Goal: Task Accomplishment & Management: Manage account settings

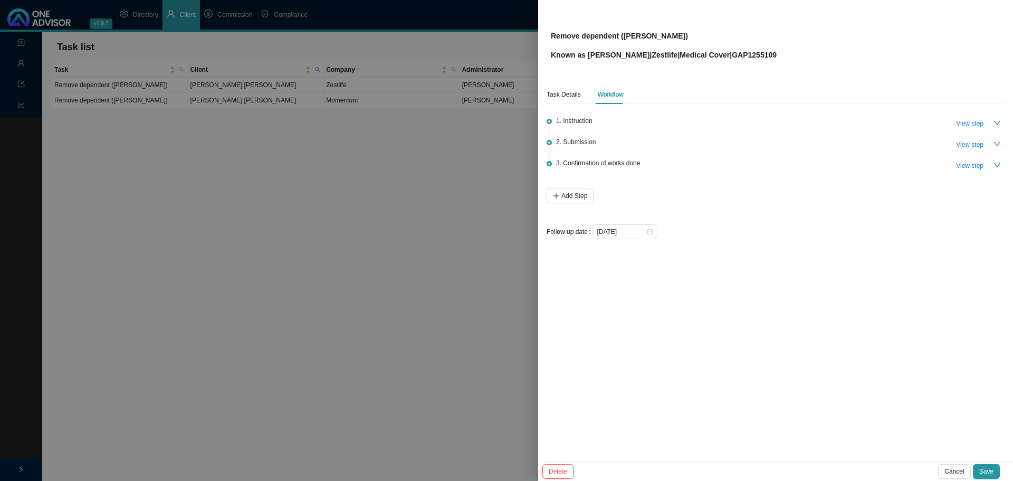
click at [361, 386] on div at bounding box center [506, 240] width 1013 height 481
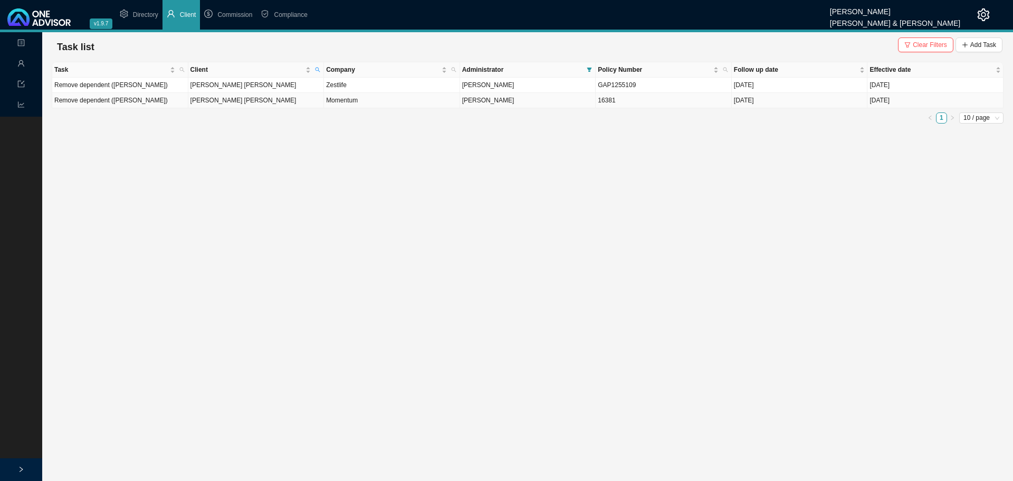
click at [680, 101] on td "16381" at bounding box center [664, 100] width 136 height 15
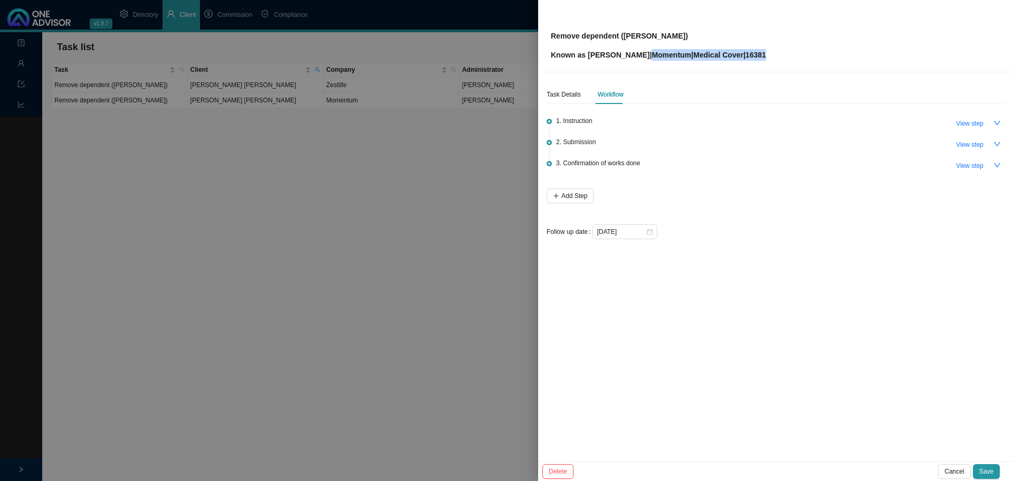
drag, startPoint x: 742, startPoint y: 54, endPoint x: 610, endPoint y: 59, distance: 132.0
click at [610, 59] on div "Remove dependent (David) Known as Martin | Momentum | Medical Cover | 16381" at bounding box center [776, 36] width 450 height 50
copy p "| Momentum | Medical Cover | 16381"
click at [336, 286] on div at bounding box center [506, 240] width 1013 height 481
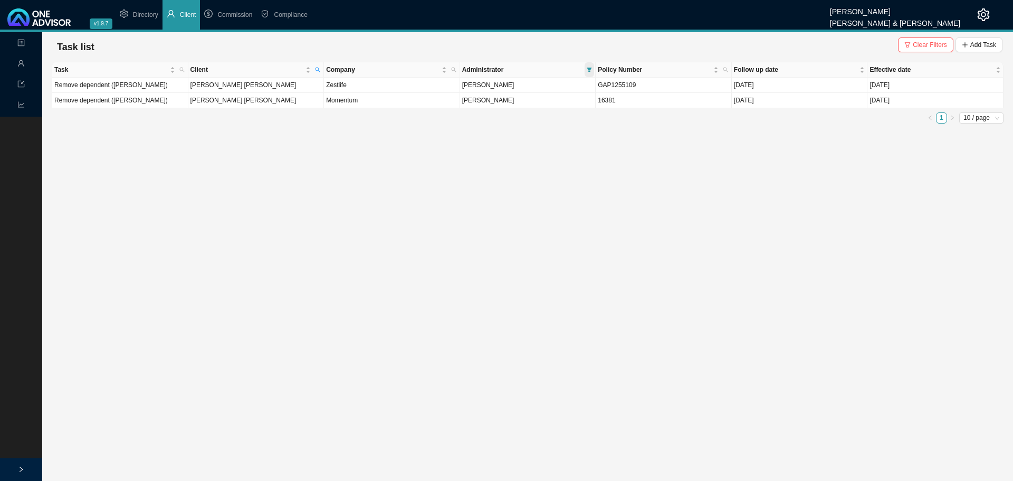
click at [589, 69] on icon "filter" at bounding box center [589, 70] width 5 height 4
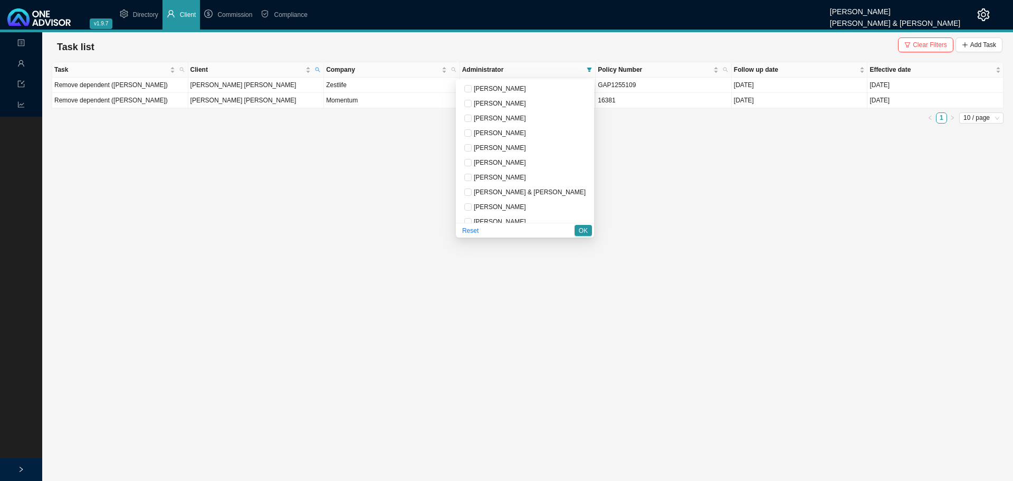
click at [472, 233] on input "checkbox" at bounding box center [467, 236] width 7 height 7
checkbox input "false"
click at [472, 114] on label at bounding box center [467, 118] width 7 height 11
click at [472, 114] on input "checkbox" at bounding box center [467, 117] width 7 height 7
click at [472, 119] on input "checkbox" at bounding box center [467, 117] width 7 height 7
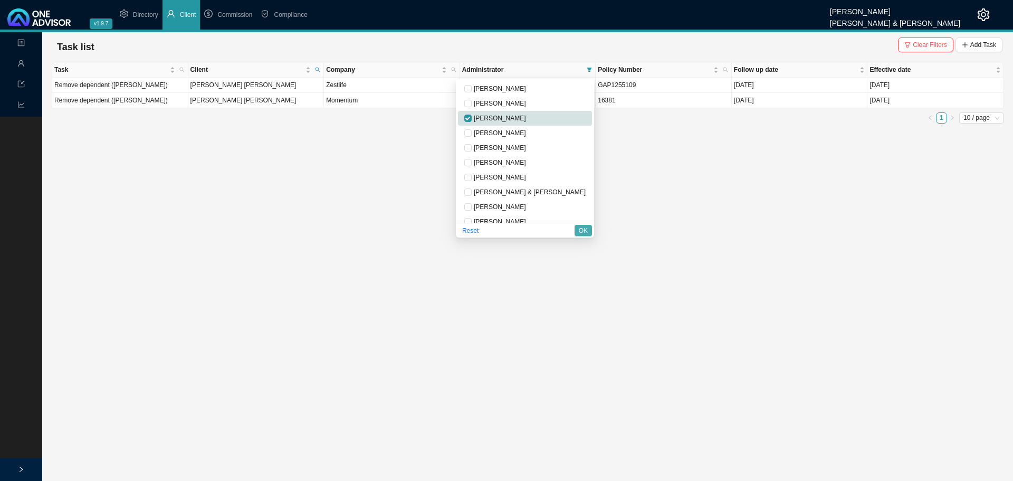
click at [582, 231] on span "OK" at bounding box center [583, 230] width 9 height 11
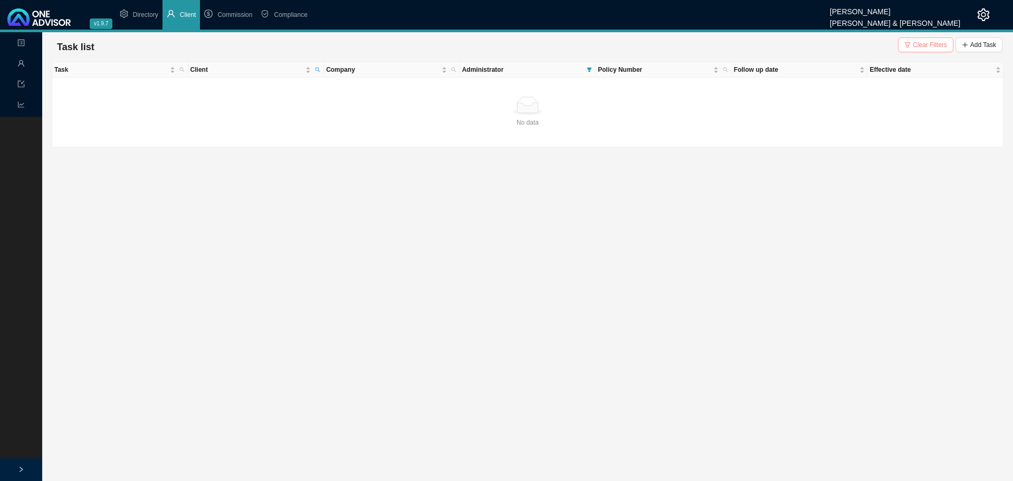
click at [928, 49] on span "Clear Filters" at bounding box center [930, 45] width 34 height 11
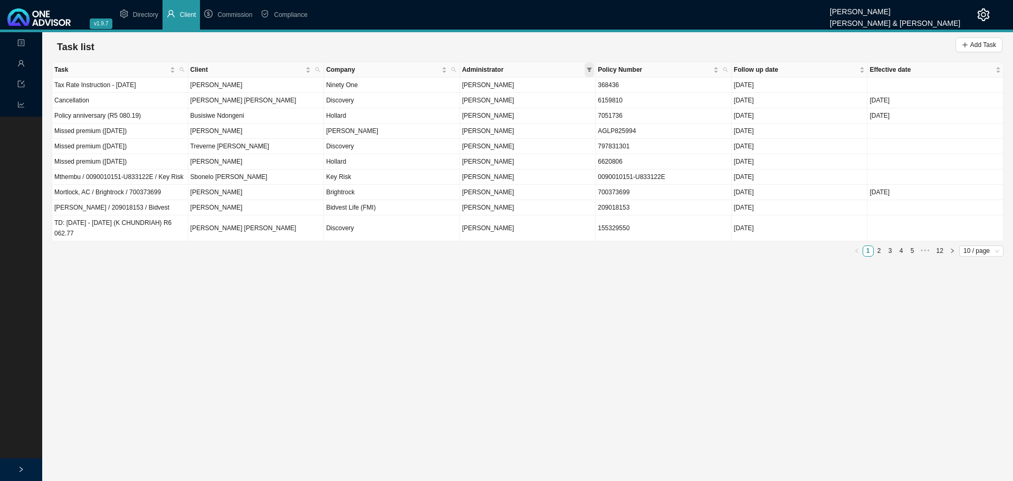
click at [593, 69] on span at bounding box center [589, 69] width 9 height 15
click at [472, 118] on input "checkbox" at bounding box center [467, 117] width 7 height 7
checkbox input "true"
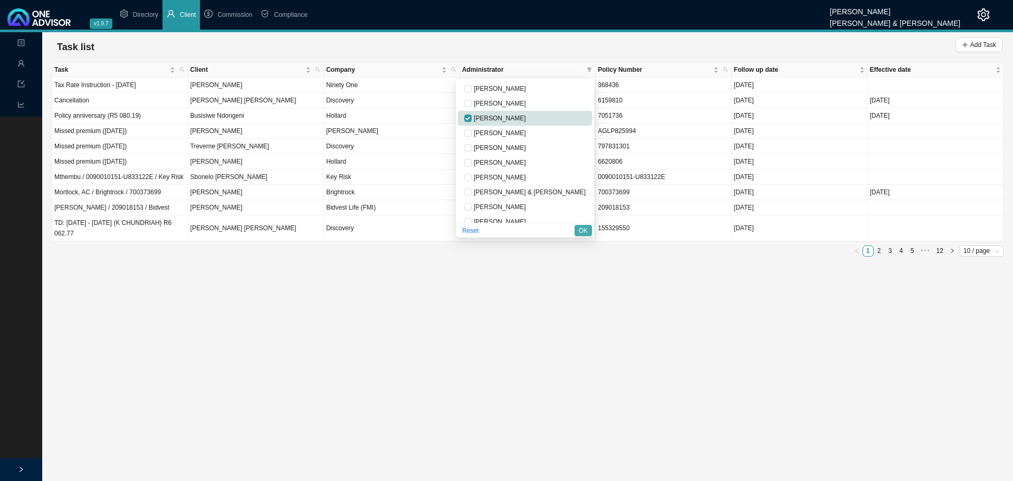
click at [582, 231] on span "OK" at bounding box center [583, 230] width 9 height 11
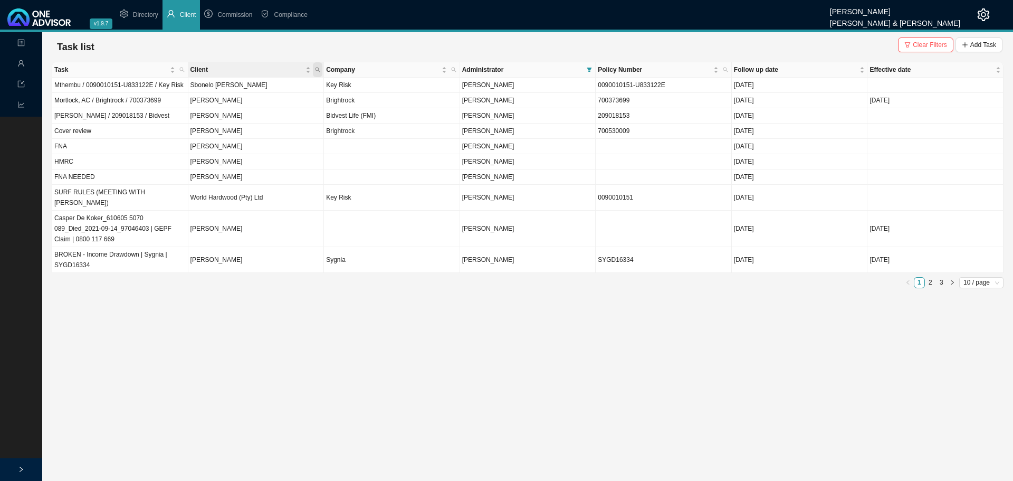
click at [317, 68] on icon "search" at bounding box center [317, 69] width 5 height 5
click at [252, 91] on input "text" at bounding box center [268, 90] width 99 height 15
type input "marc"
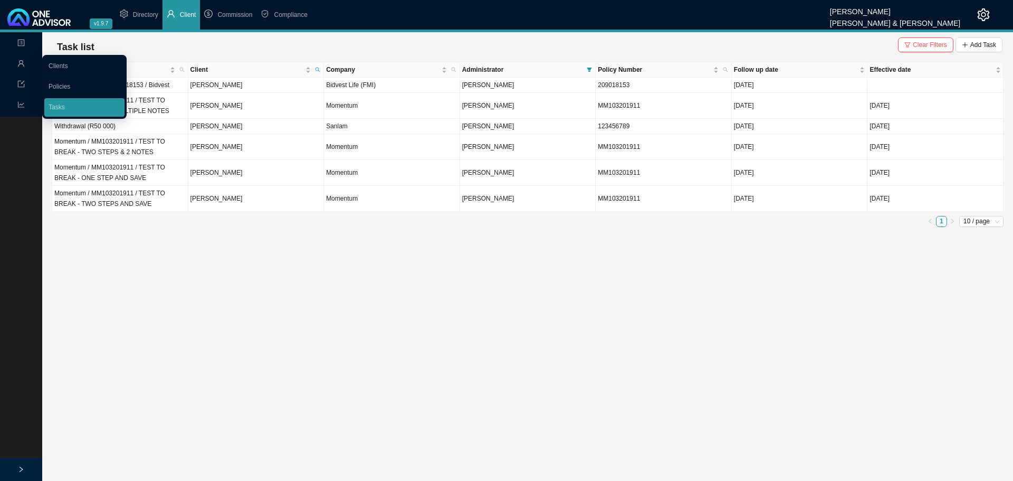
click at [21, 59] on span "user" at bounding box center [20, 64] width 7 height 18
click at [65, 62] on link "Clients" at bounding box center [59, 65] width 20 height 7
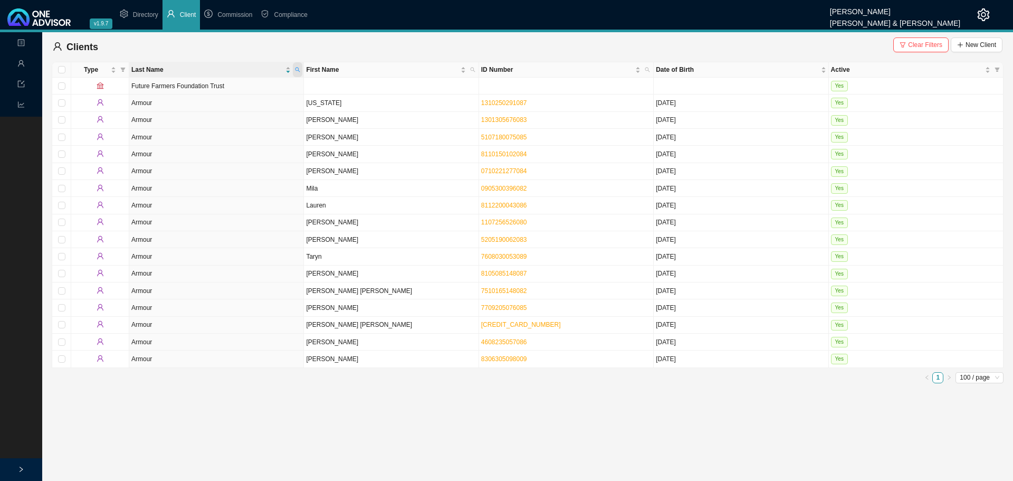
click at [297, 71] on icon "search" at bounding box center [297, 70] width 5 height 5
type input "borma"
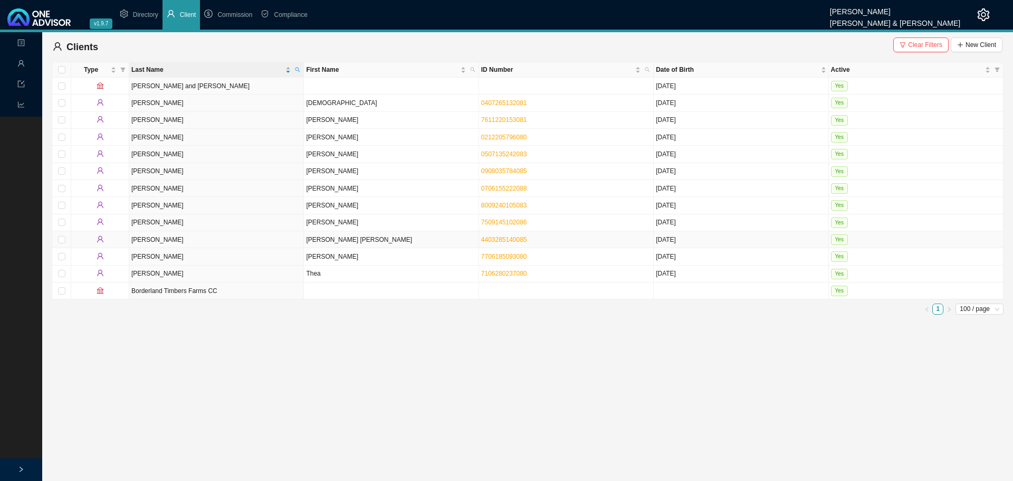
click at [373, 239] on td "Erwin Ehrhart Volkmar" at bounding box center [391, 239] width 175 height 17
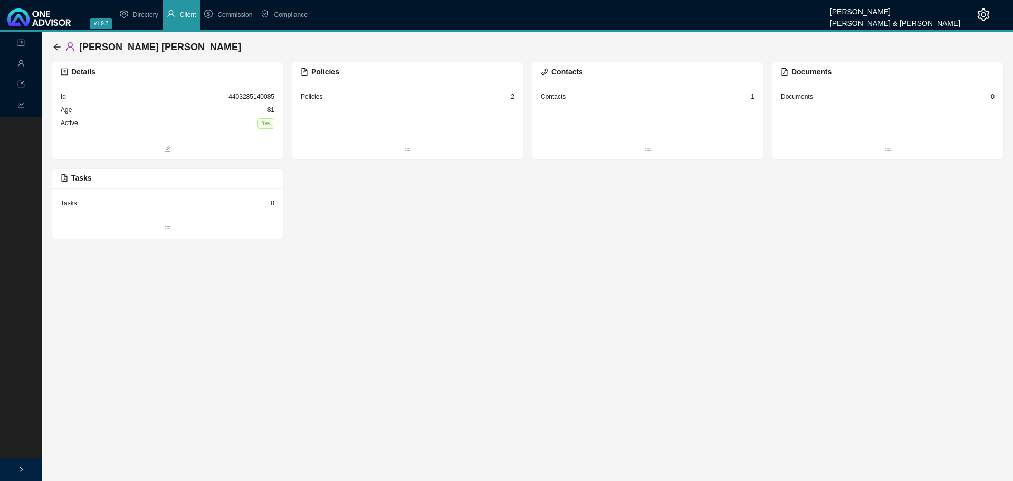
click at [131, 195] on div "Tasks 0" at bounding box center [167, 203] width 231 height 30
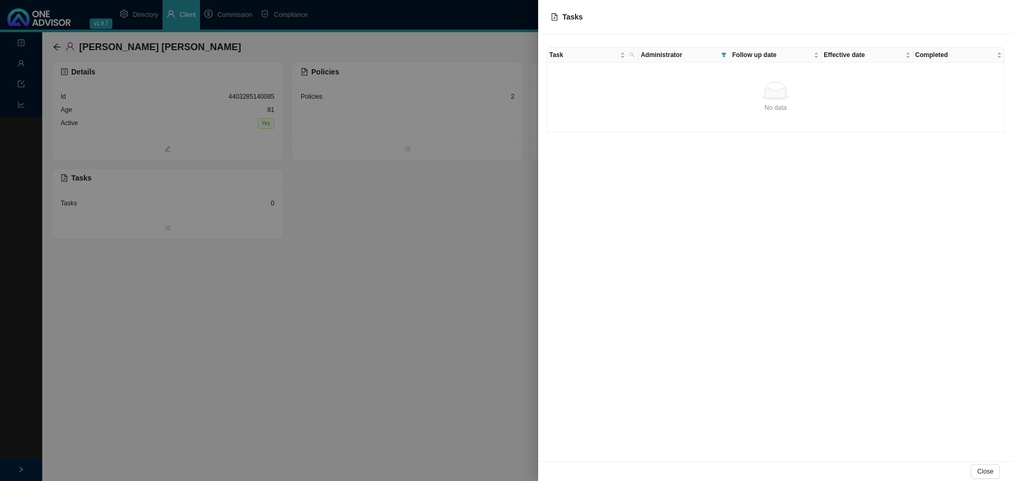
click at [158, 299] on div at bounding box center [506, 240] width 1013 height 481
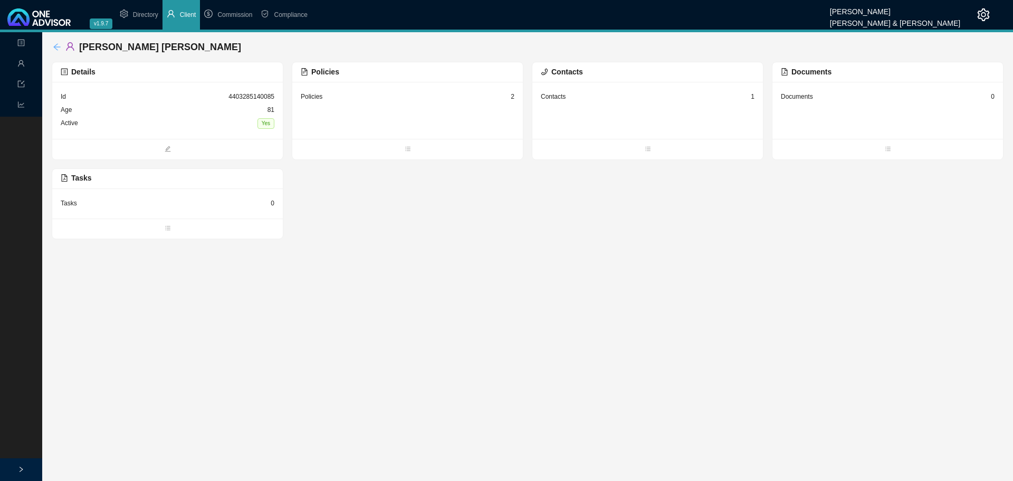
click at [53, 45] on icon "arrow-left" at bounding box center [57, 47] width 8 height 8
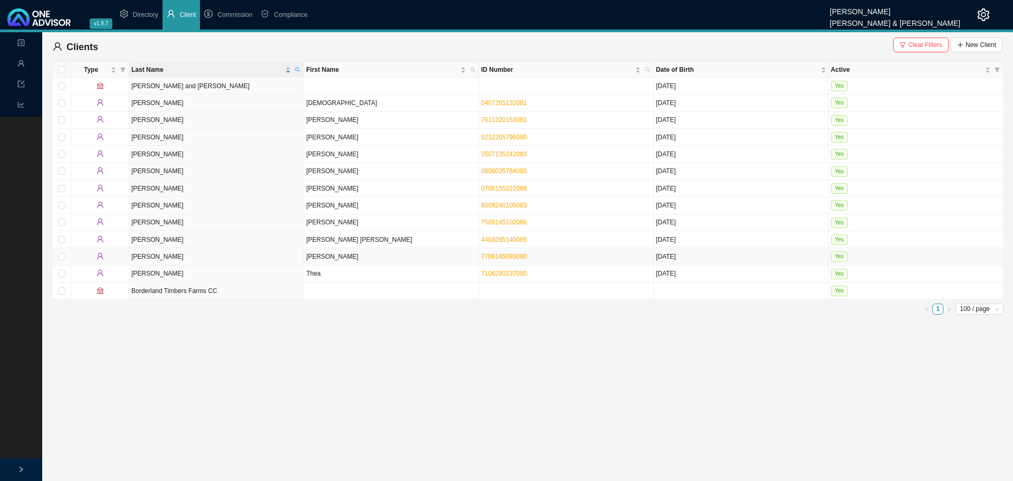
click at [289, 254] on td "Bormann" at bounding box center [216, 256] width 175 height 17
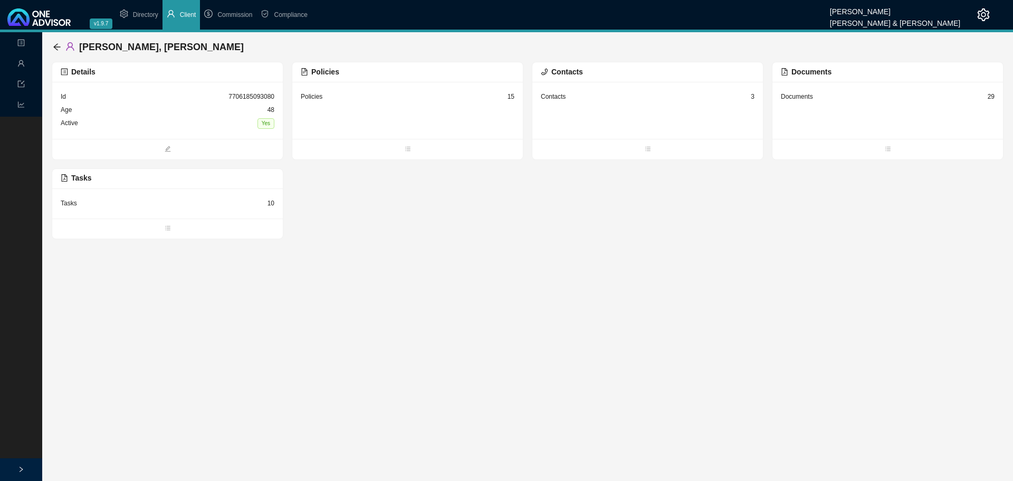
click at [207, 194] on div "Tasks 10" at bounding box center [167, 203] width 231 height 30
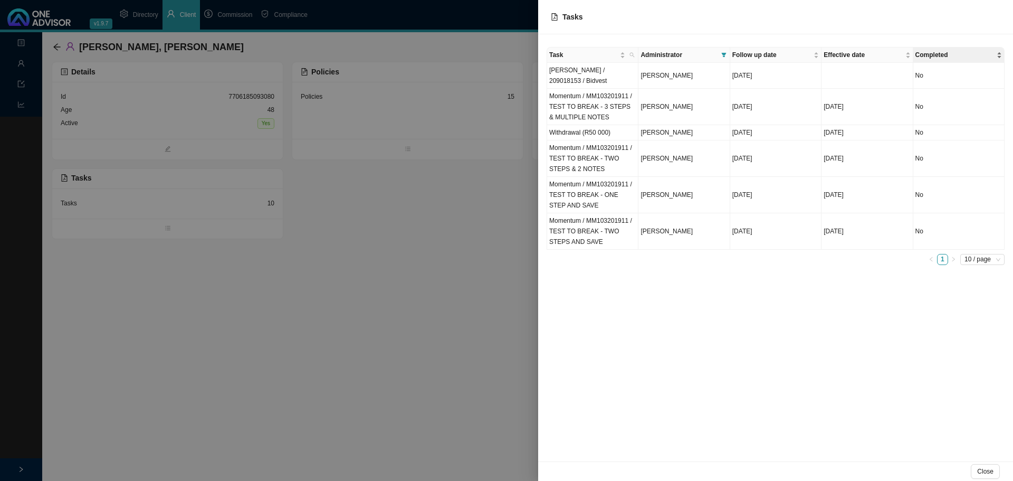
click at [960, 52] on span "Completed" at bounding box center [954, 55] width 79 height 11
click at [983, 260] on span "10 / page" at bounding box center [982, 259] width 36 height 10
click at [984, 322] on div "100 / page" at bounding box center [984, 321] width 30 height 11
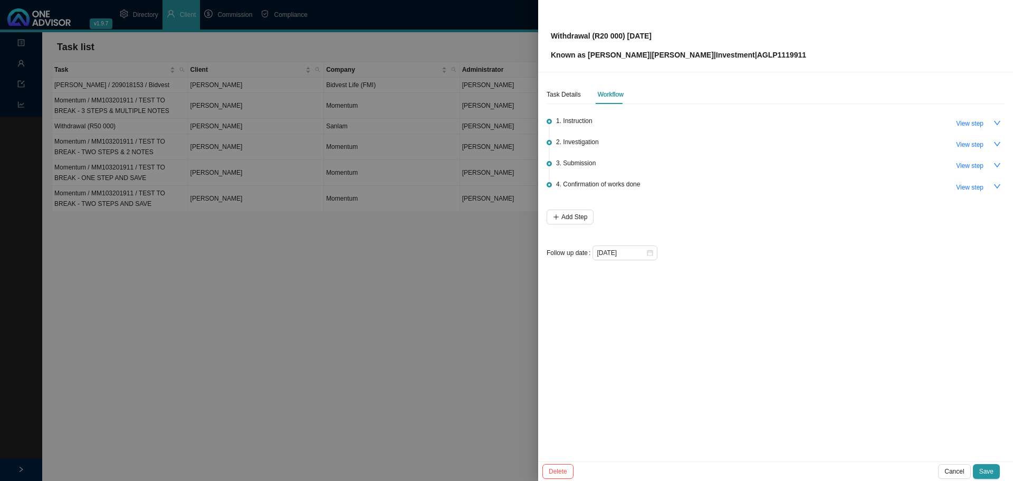
click at [320, 255] on div at bounding box center [506, 240] width 1013 height 481
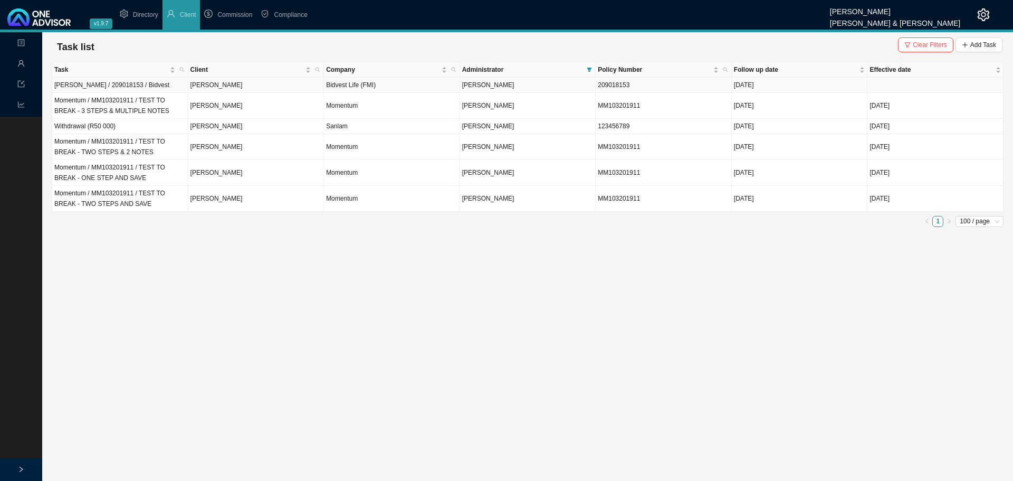
click at [413, 87] on td "Bidvest Life (FMI)" at bounding box center [392, 85] width 136 height 15
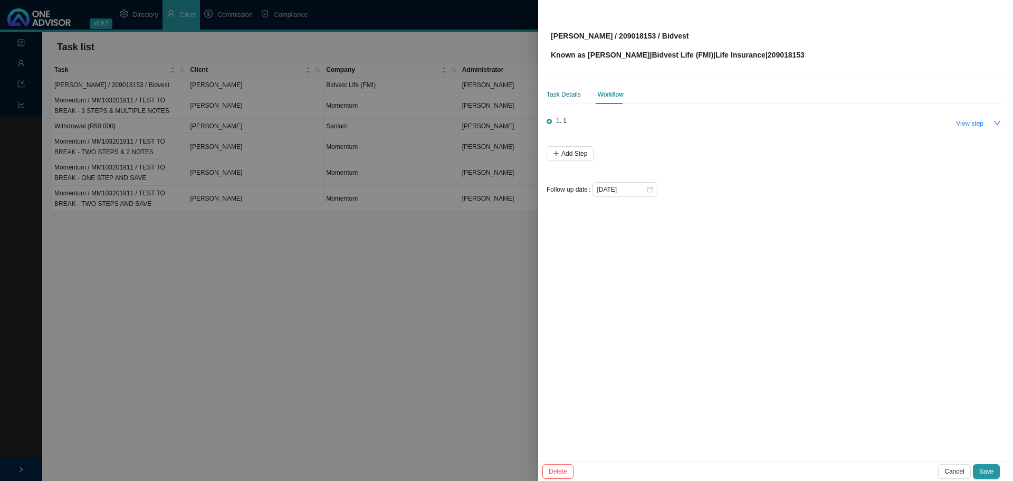
click at [561, 94] on div "Task Details" at bounding box center [564, 94] width 34 height 11
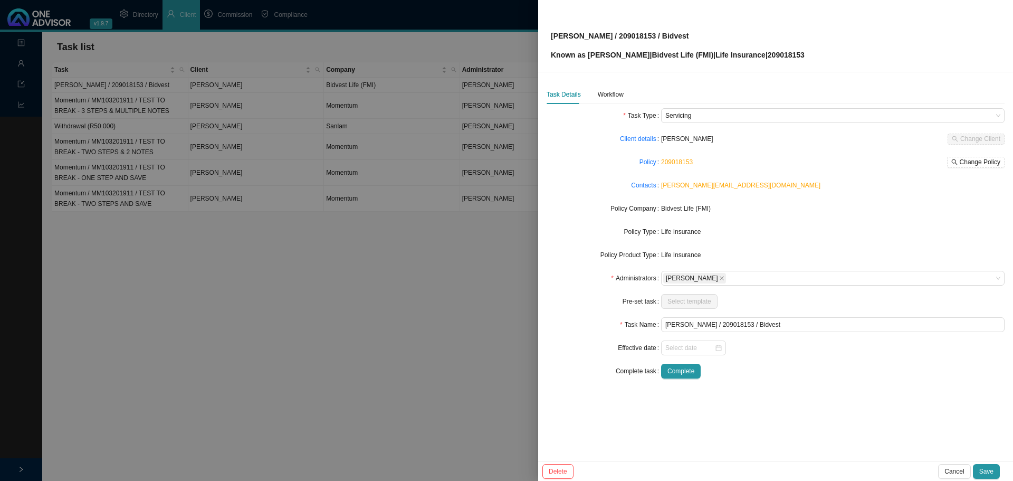
click at [452, 343] on div at bounding box center [506, 240] width 1013 height 481
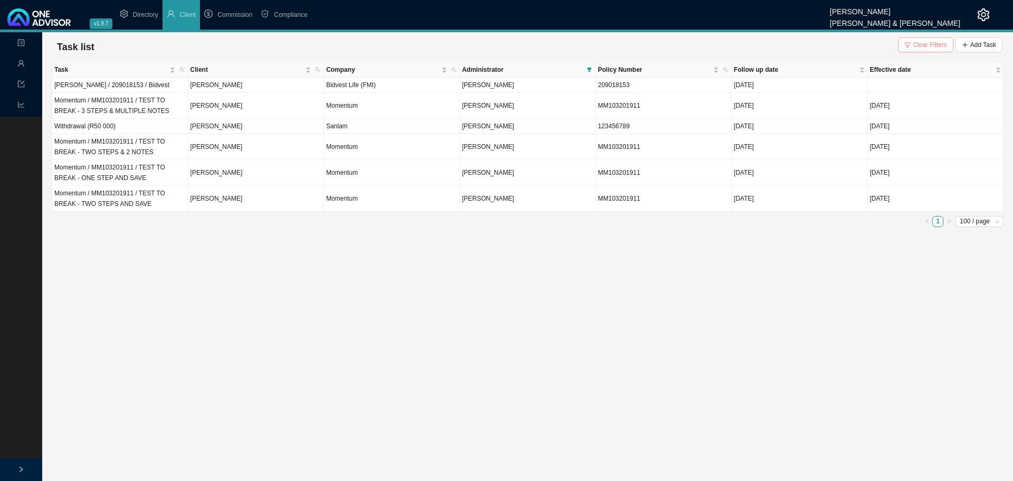
click at [924, 44] on span "Clear Filters" at bounding box center [930, 45] width 34 height 11
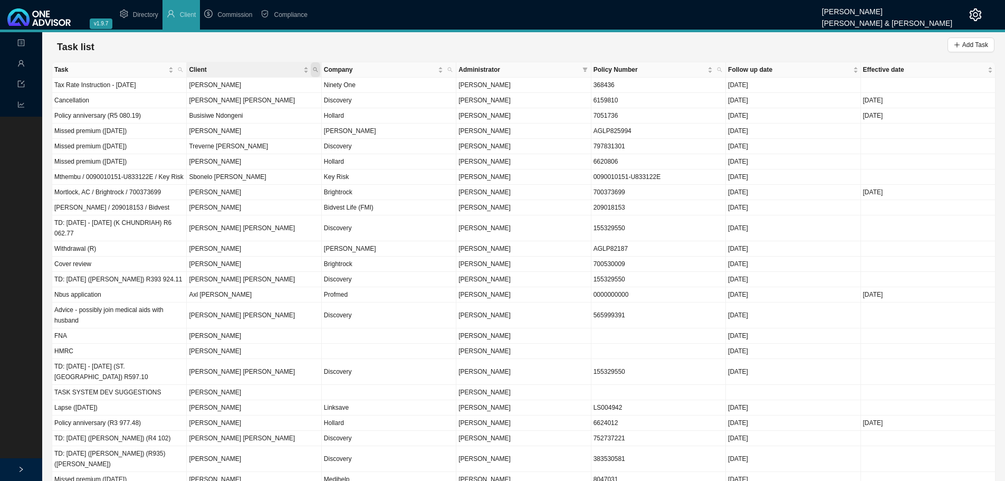
click at [313, 68] on icon "search" at bounding box center [315, 69] width 5 height 5
type input "[PERSON_NAME]"
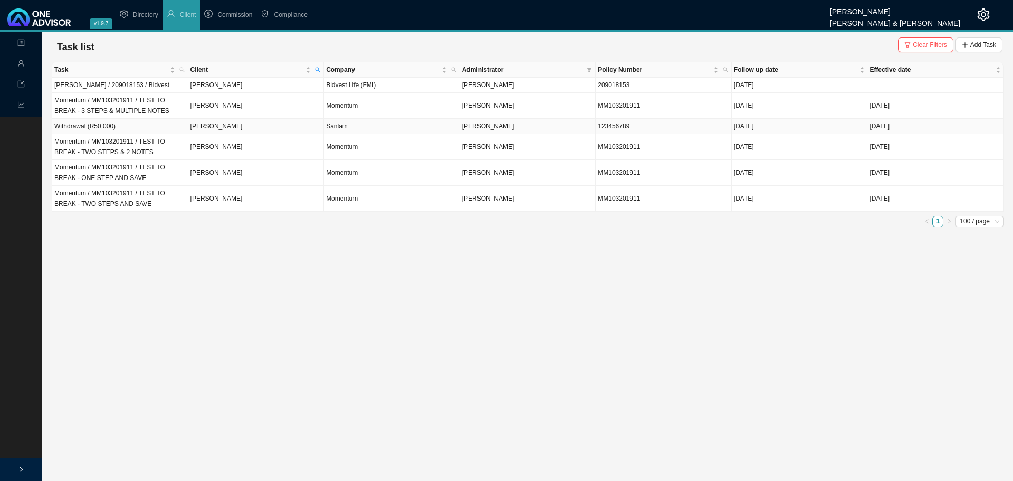
click at [361, 128] on td "Sanlam" at bounding box center [392, 126] width 136 height 15
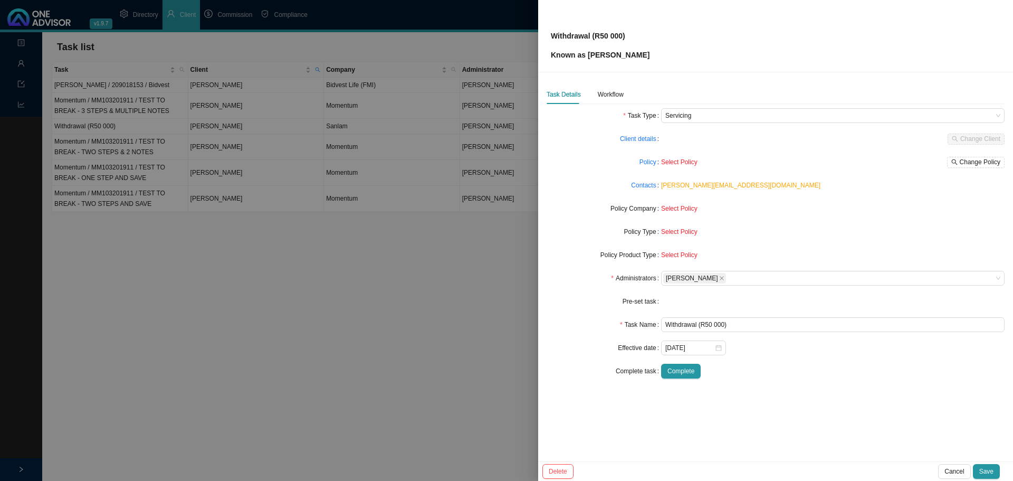
type input "Withdrawal"
click at [322, 319] on div at bounding box center [506, 240] width 1013 height 481
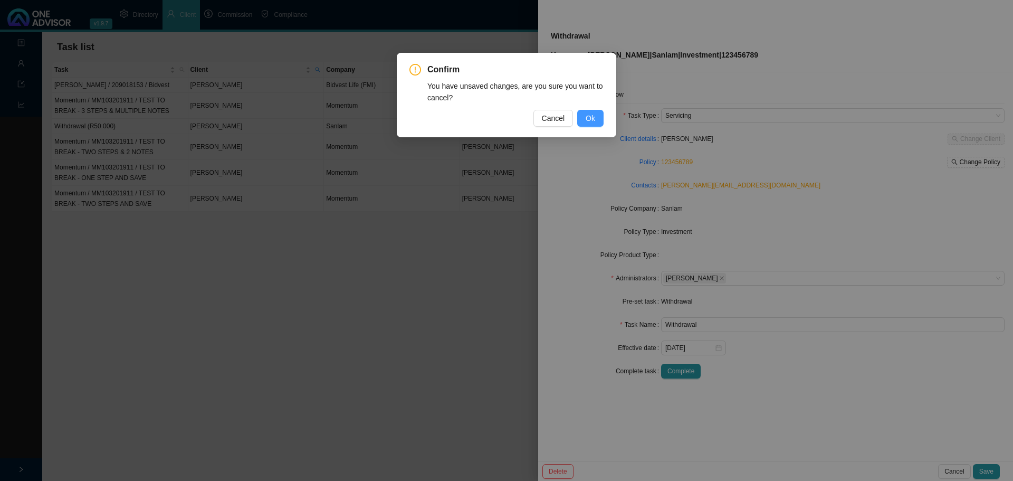
click at [593, 117] on span "Ok" at bounding box center [590, 118] width 9 height 12
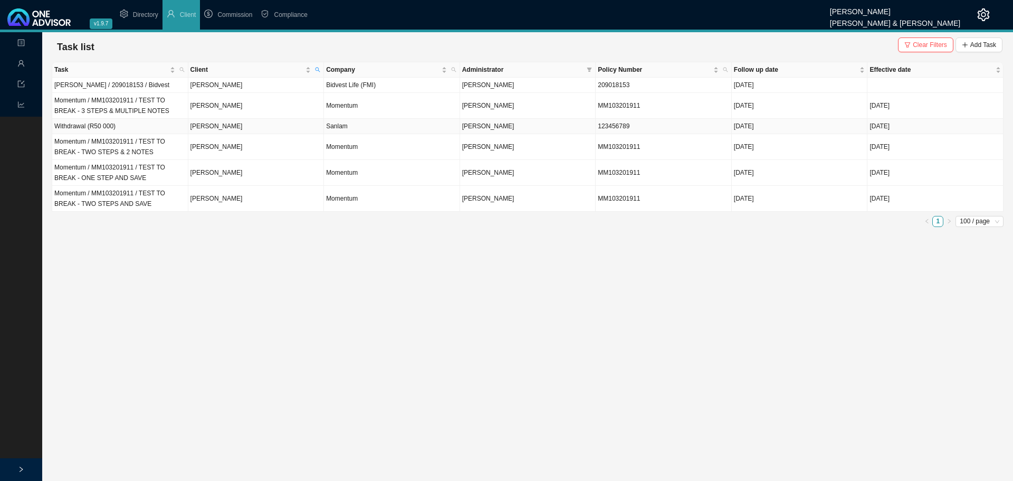
click at [431, 125] on td "Sanlam" at bounding box center [392, 126] width 136 height 15
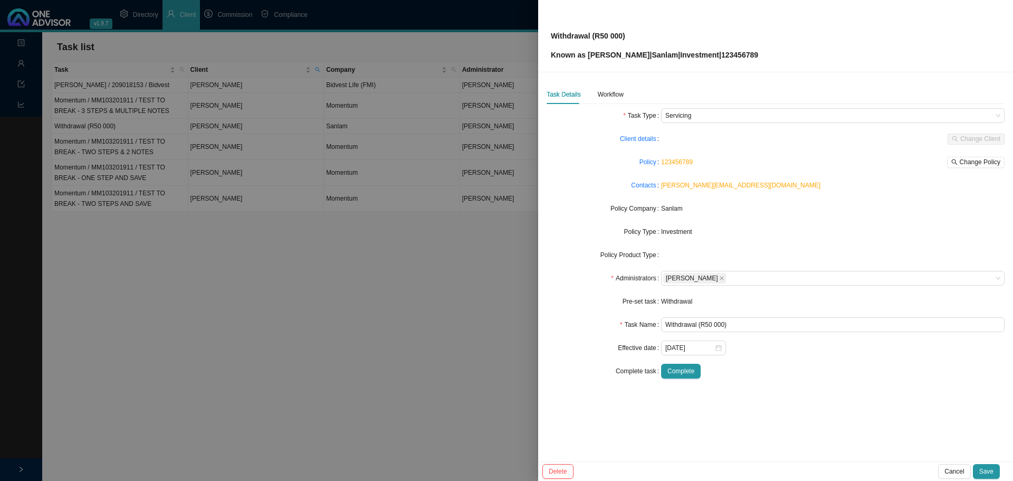
type input "Withdrawal"
click at [608, 94] on div "Workflow" at bounding box center [611, 94] width 26 height 11
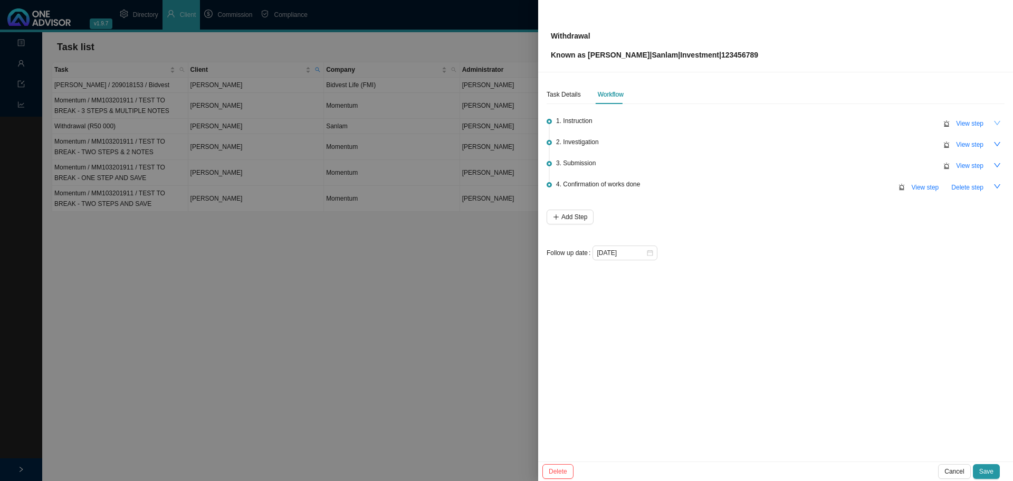
click at [996, 122] on icon "down" at bounding box center [996, 122] width 7 height 7
click at [997, 121] on icon "up" at bounding box center [996, 122] width 7 height 7
click at [969, 124] on span "View step" at bounding box center [969, 123] width 27 height 11
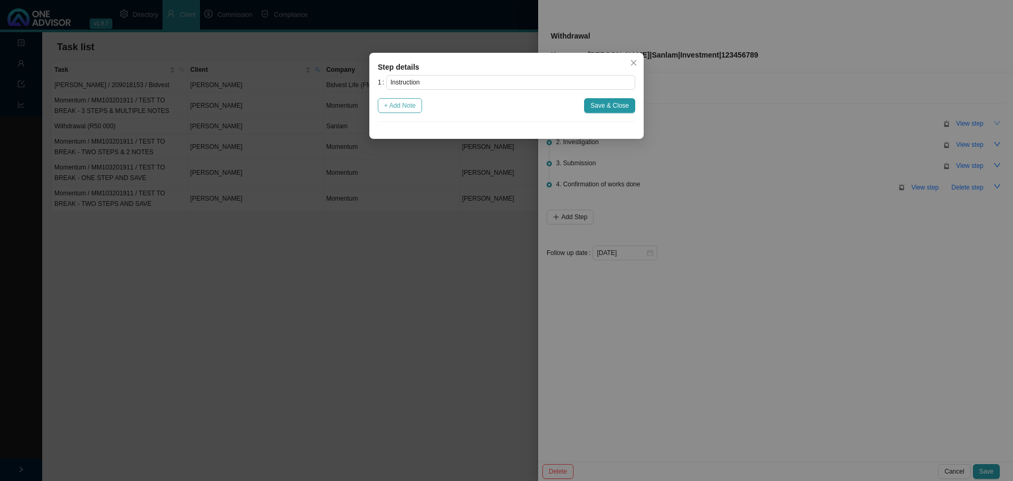
click at [404, 108] on span "+ Add Note" at bounding box center [400, 105] width 32 height 11
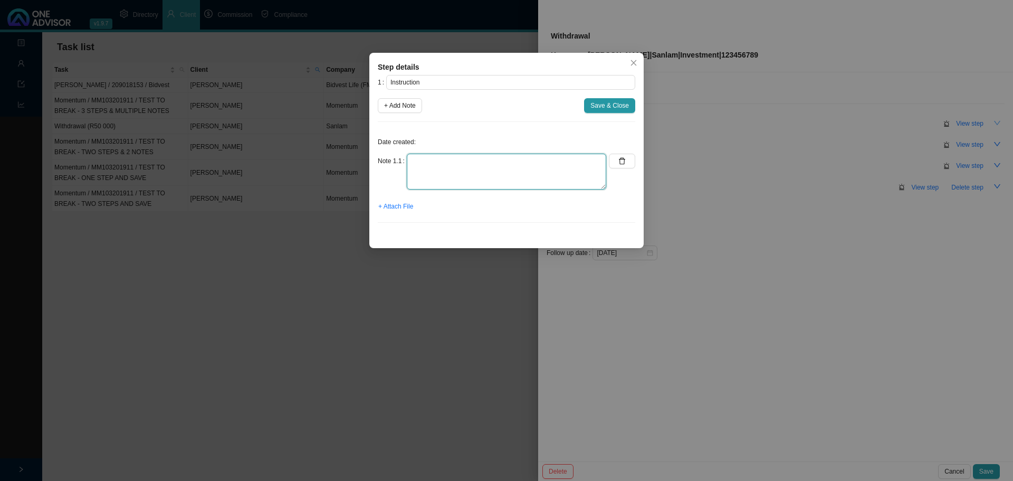
click at [426, 165] on textarea at bounding box center [506, 172] width 199 height 36
type textarea "Note 1"
click at [613, 106] on span "Save & Close" at bounding box center [609, 105] width 39 height 11
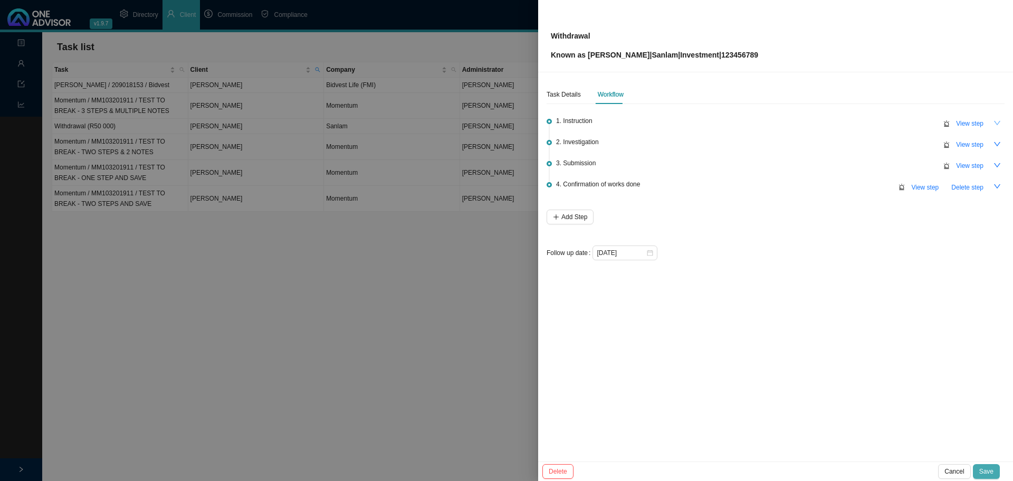
click at [990, 468] on span "Save" at bounding box center [986, 471] width 14 height 11
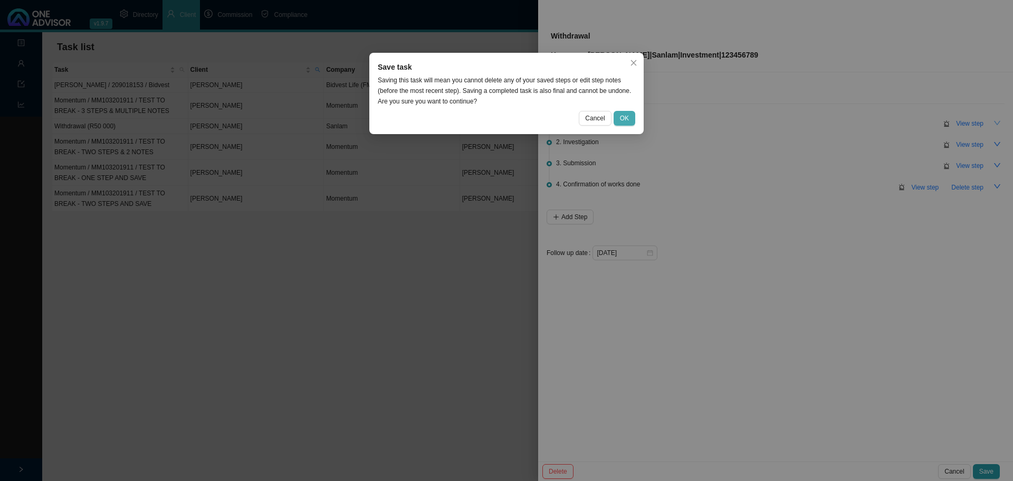
click at [614, 121] on button "OK" at bounding box center [625, 118] width 22 height 15
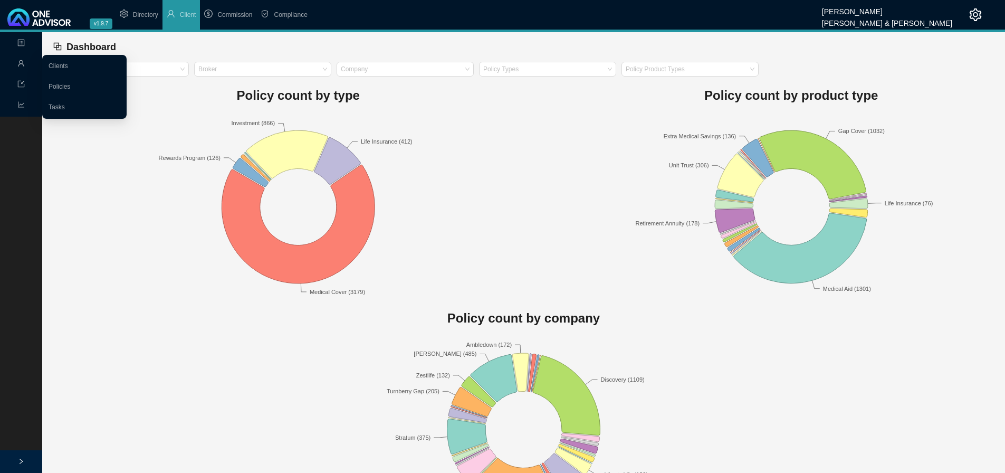
click at [18, 61] on icon "user" at bounding box center [20, 63] width 7 height 7
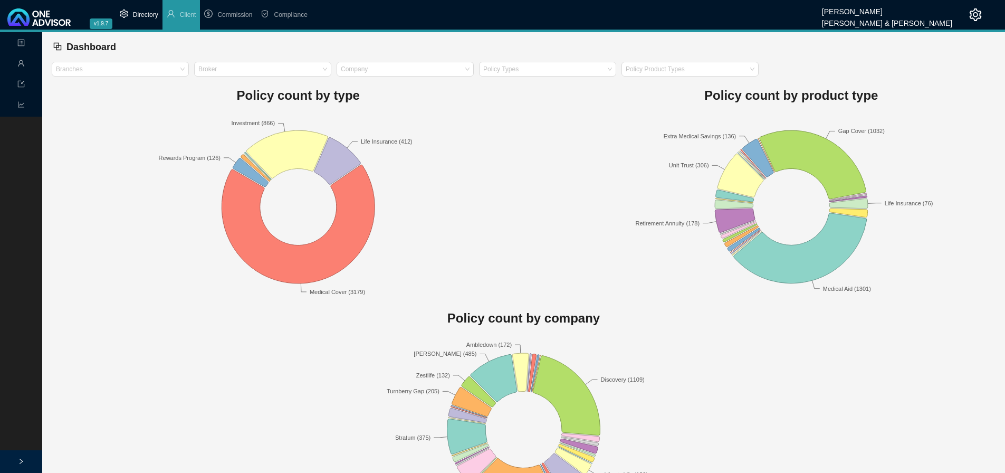
click at [131, 12] on li "Directory" at bounding box center [139, 15] width 47 height 30
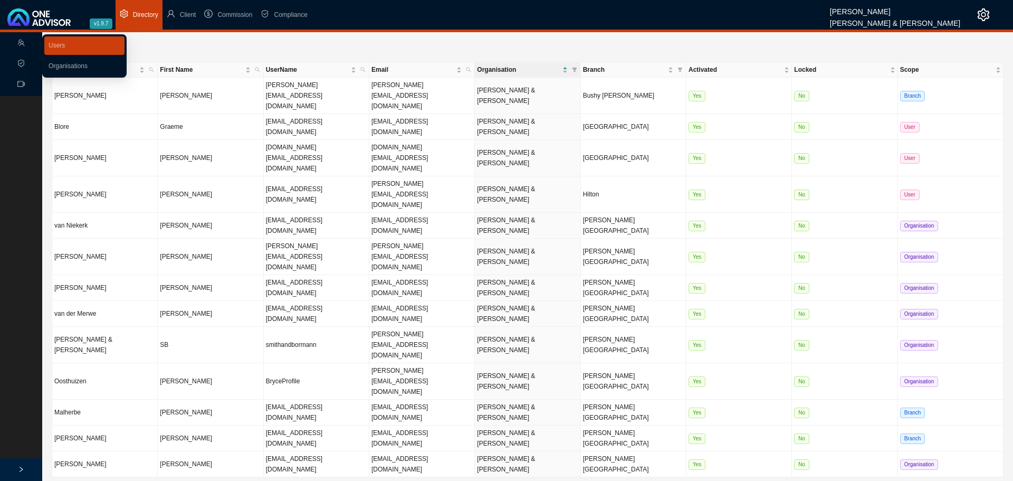
click at [14, 39] on div "Organisation" at bounding box center [21, 43] width 38 height 18
click at [51, 62] on link "Organisations" at bounding box center [68, 65] width 39 height 7
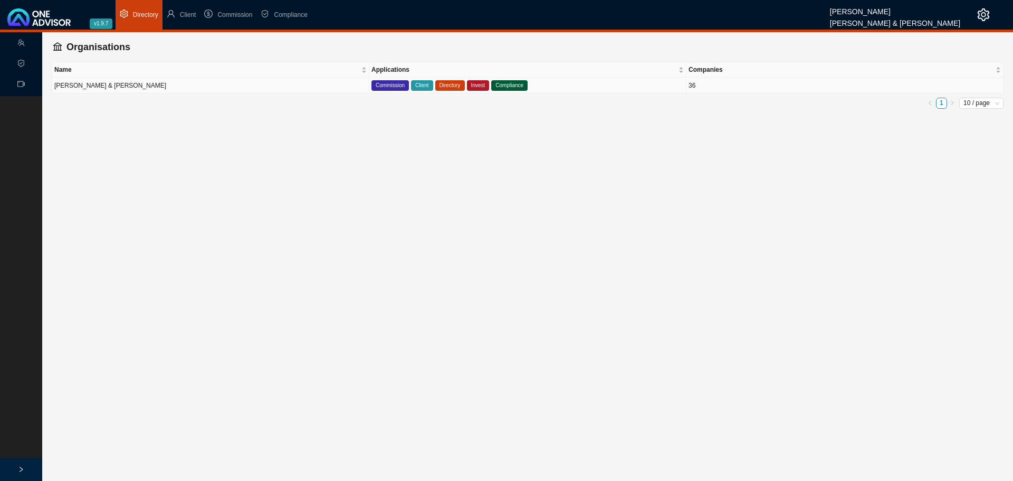
click at [170, 83] on td "[PERSON_NAME] & [PERSON_NAME]" at bounding box center [210, 86] width 317 height 16
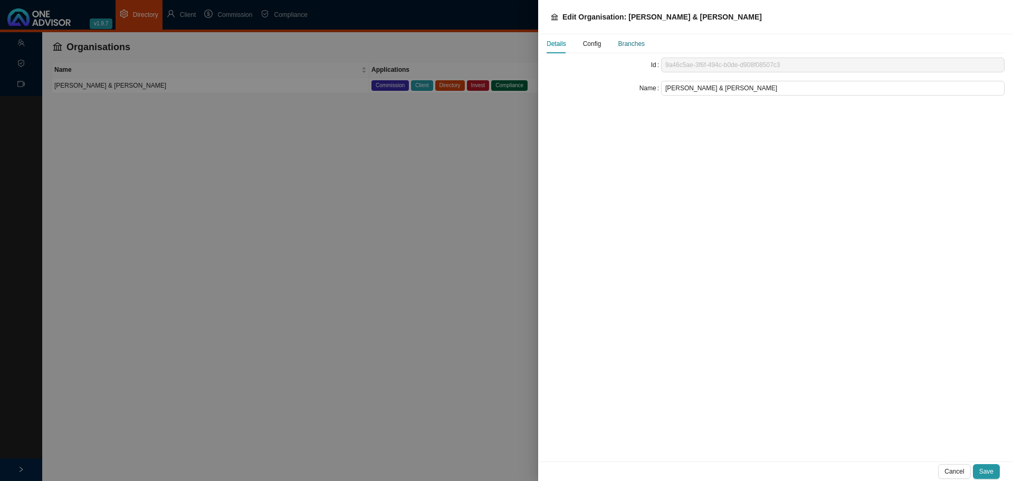
click at [630, 45] on div "Branches" at bounding box center [631, 44] width 27 height 11
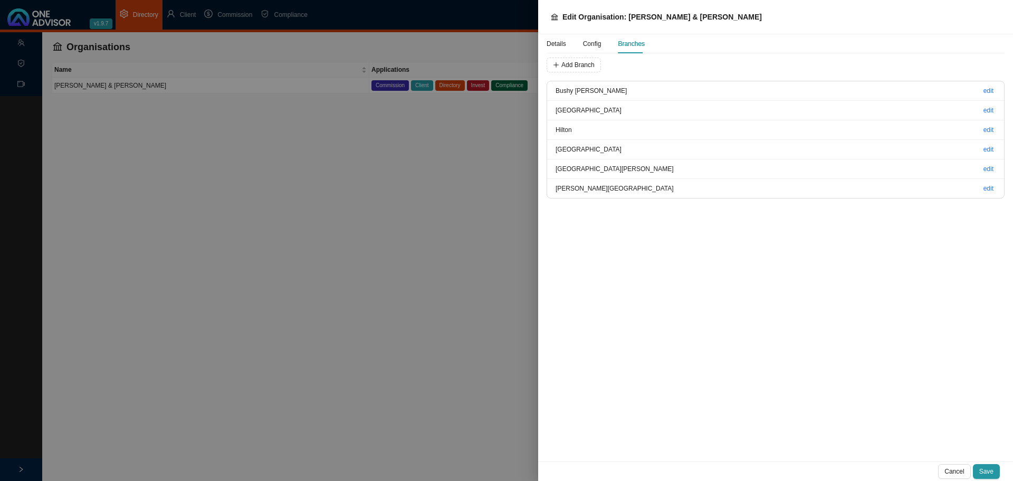
click at [591, 45] on span "Config" at bounding box center [592, 44] width 18 height 6
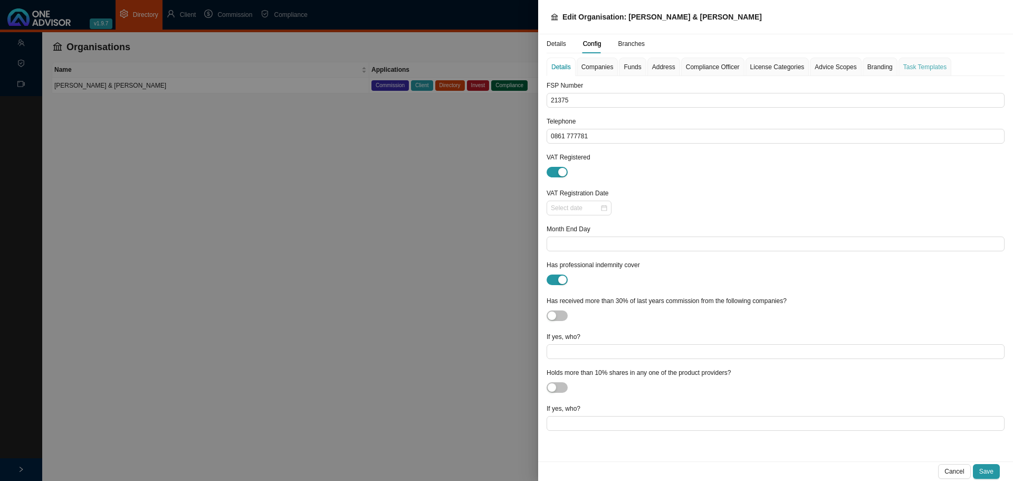
click at [917, 60] on div "Task Templates" at bounding box center [924, 67] width 53 height 18
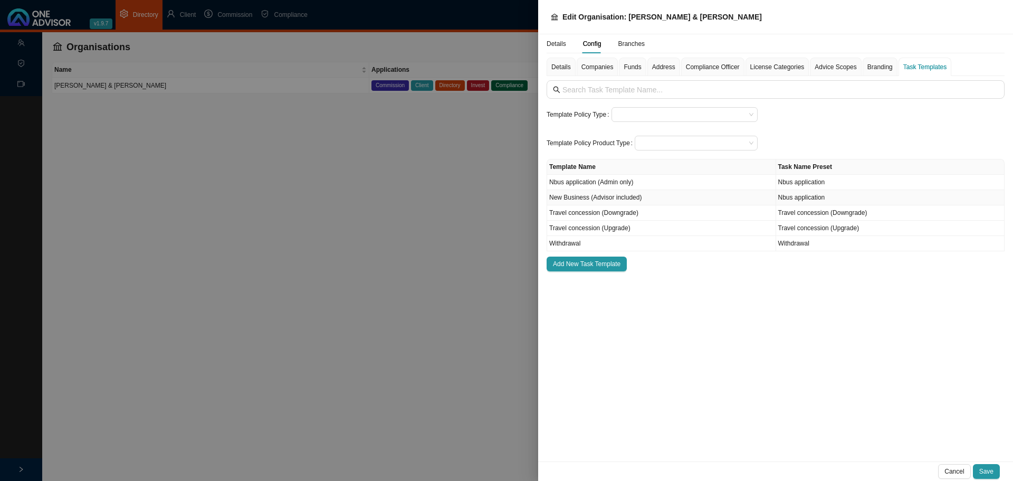
click at [644, 196] on td "New Business (Advisor included)" at bounding box center [661, 197] width 229 height 15
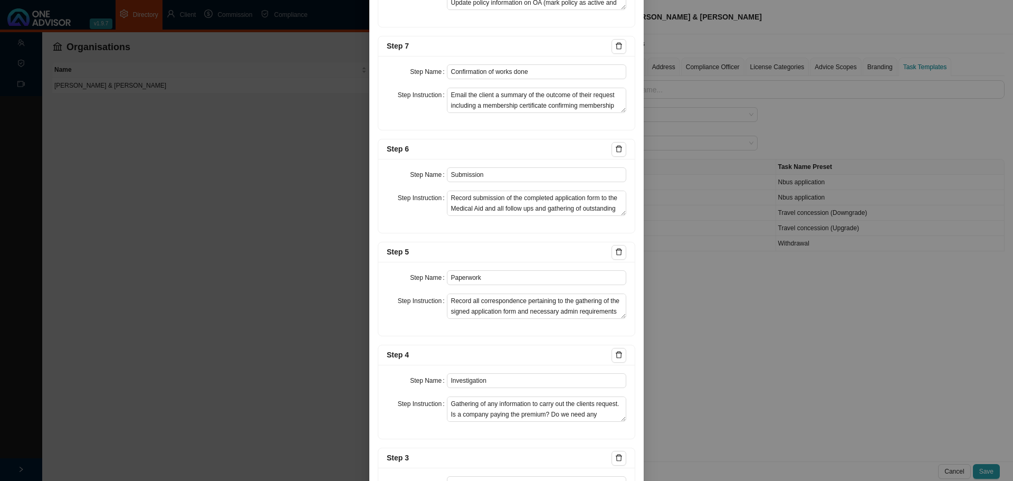
scroll to position [280, 0]
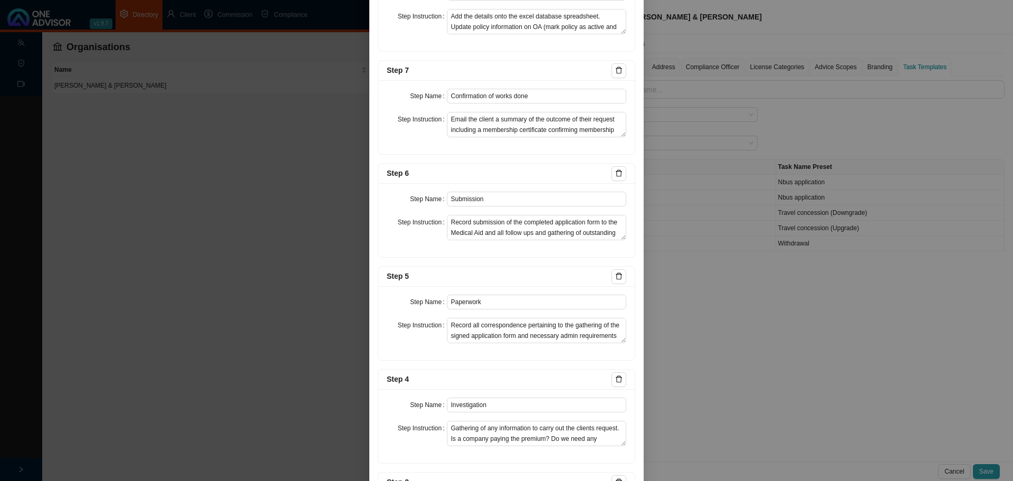
click at [292, 191] on div "Edit Task Template Template Name New Business (Advisor included) Task Name Pres…" at bounding box center [506, 240] width 1013 height 481
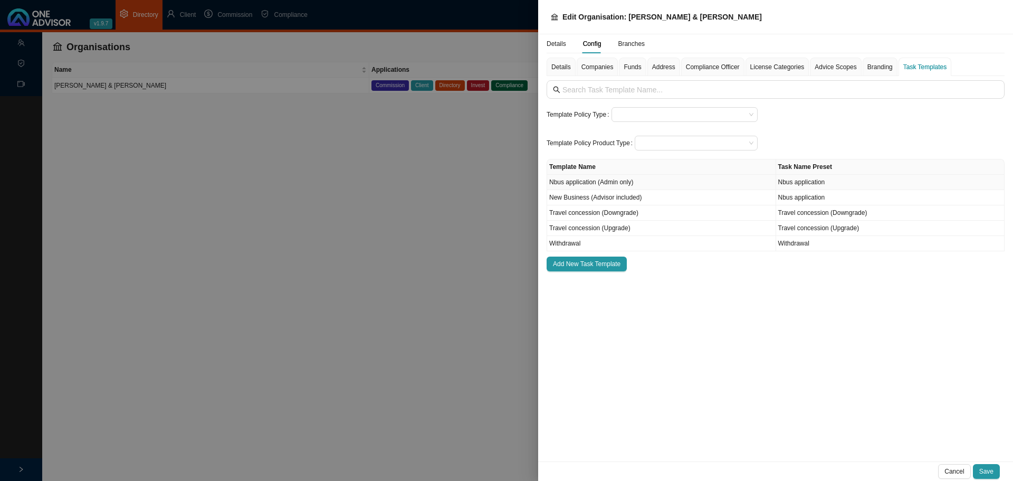
click at [632, 180] on td "Nbus application (Admin only)" at bounding box center [661, 182] width 229 height 15
type input "Nbus application (Admin only)"
type input "Nbus application"
type input "Update policy schedule"
type textarea "Add the details onto the excel database spreadsheet. Update policy information …"
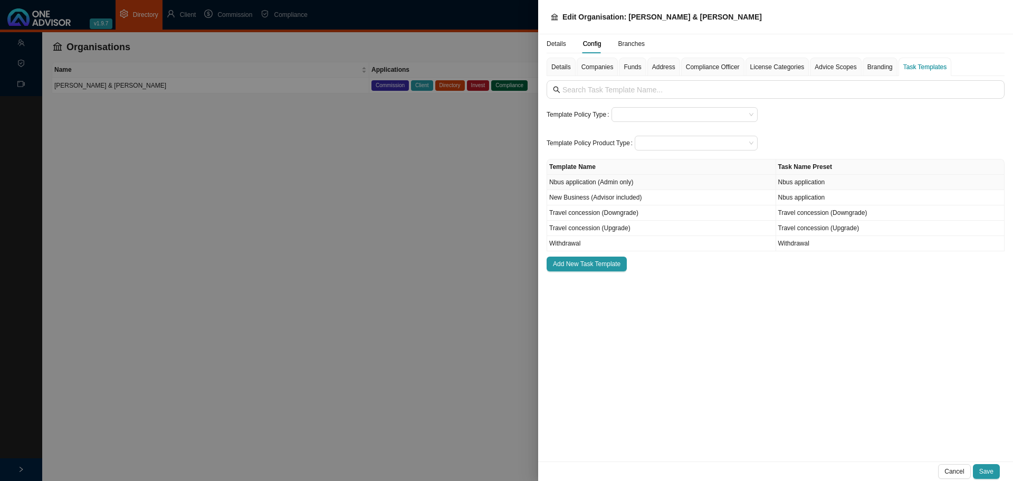
type input "Confirmation of works done"
type textarea "Email the client a summary of the outcome of their request including a membersh…"
type input "Submission"
type textarea "Record submission of the completed application form to the Medical Aid and all …"
type input "Paperwork"
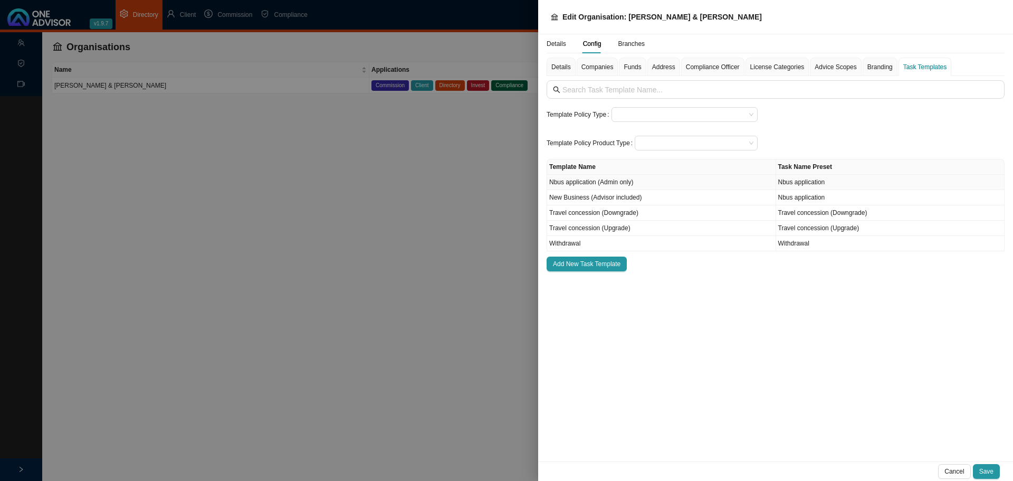
type textarea "Record all correspondence pertaining to the gathering of the signed application…"
type input "Investigation"
type textarea "Gathering of any information to carry out the clients request. Is a company pay…"
type input "Instruction"
type textarea "Record the instruction received from the client of the course or direction they…"
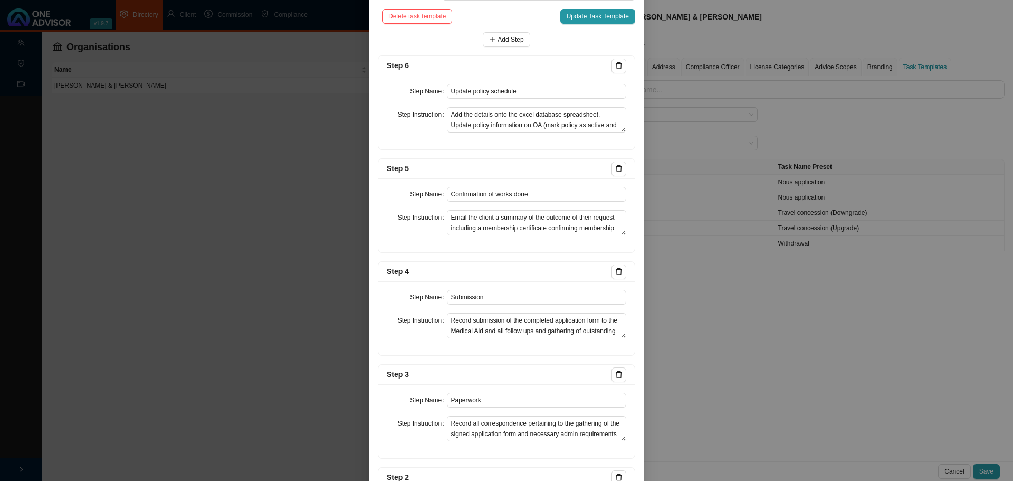
scroll to position [180, 0]
click at [736, 287] on div "Edit Task Template Template Name Nbus application (Admin only) Task Name Preset…" at bounding box center [506, 240] width 1013 height 481
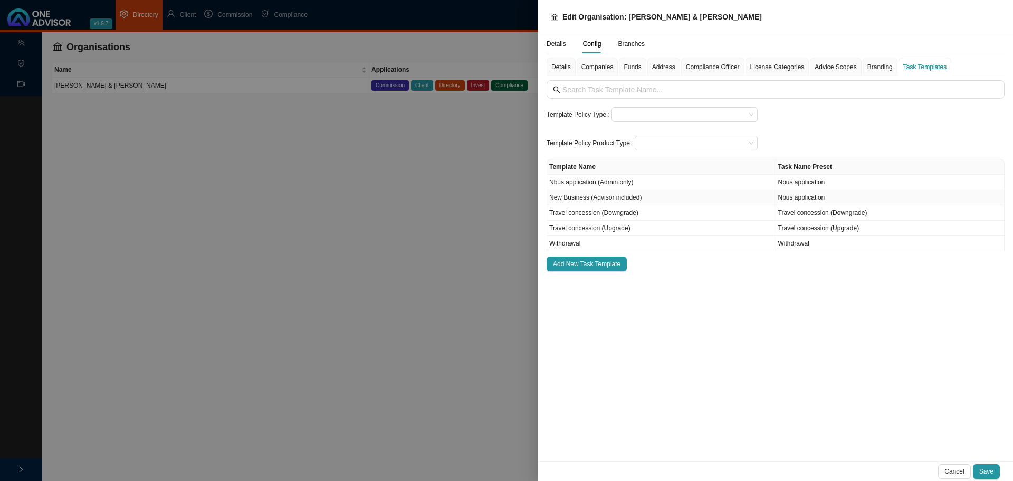
click at [846, 200] on td "Nbus application" at bounding box center [890, 197] width 229 height 15
type input "New Business (Advisor included)"
type input "Nbus application"
type input "Submission"
type textarea "Record submission of the completed application form to the Medical Aid and all …"
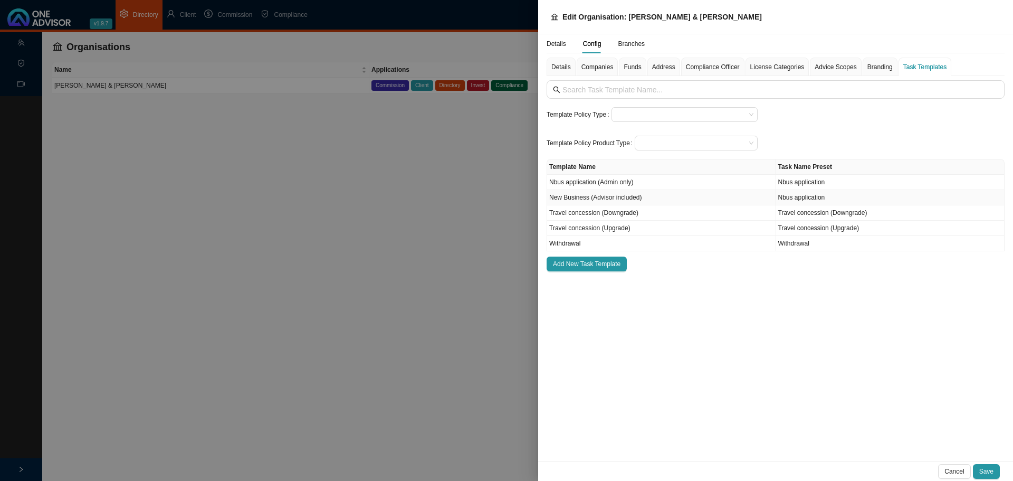
type input "Paperwork"
type textarea "Record all correspondence pertaining to the gathering of the signed application…"
type input "Investigation"
type textarea "Gathering of any information to carry out the clients request. Is a company pay…"
type input "Instruction"
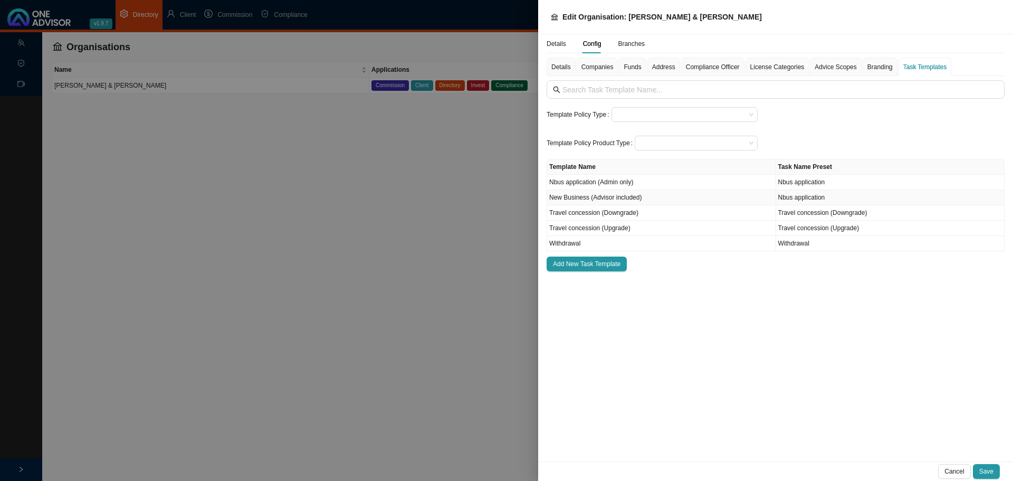
type textarea "Record the instruction received from the client of the course or direction they…"
type input "Advice"
type textarea "Advisor to attach the email with the recommendation. Alternatively a summary of…"
type input "Notes on meeting"
type textarea "Advisor to record a summary of the meeting/s he/she had with the client."
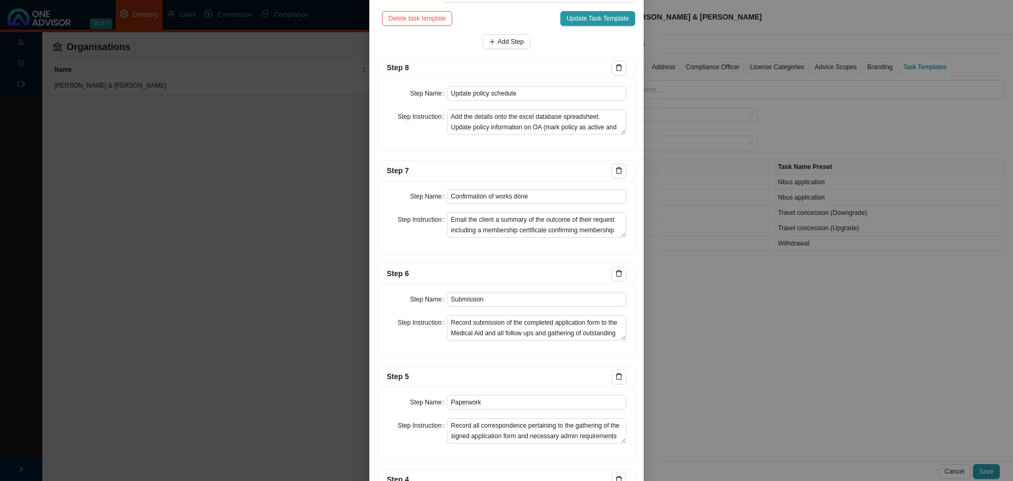
click at [177, 219] on div "Edit Task Template Template Name New Business (Advisor included) Task Name Pres…" at bounding box center [506, 240] width 1013 height 481
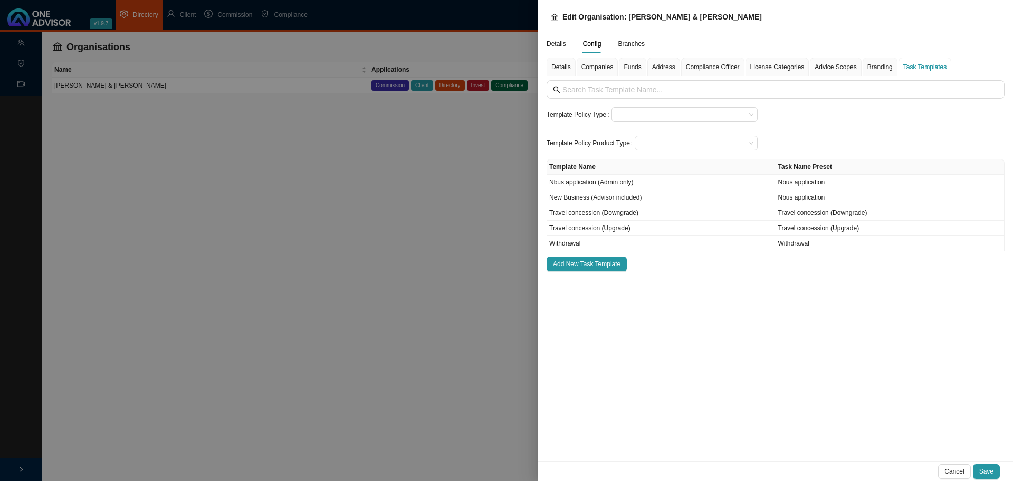
click at [184, 14] on div at bounding box center [506, 240] width 1013 height 481
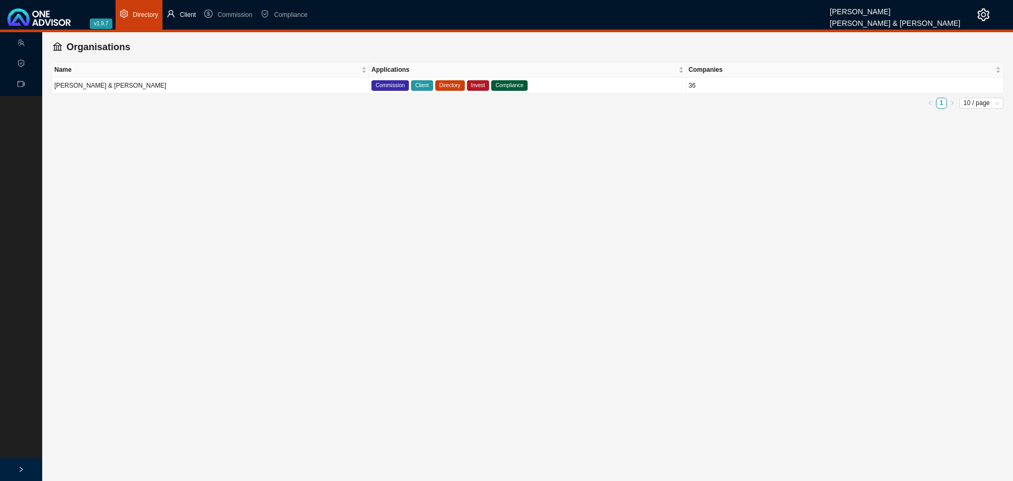
click at [188, 15] on span "Client" at bounding box center [188, 14] width 16 height 7
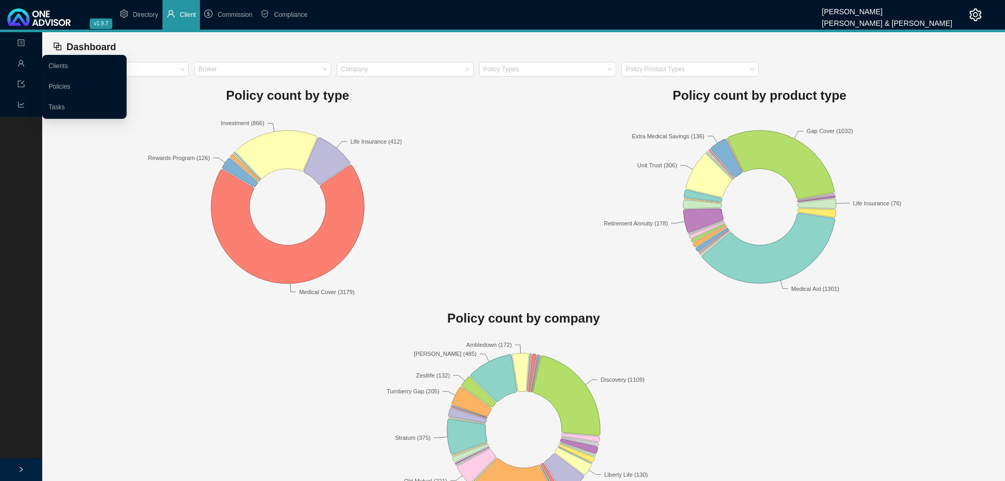
click at [20, 62] on icon "user" at bounding box center [20, 63] width 7 height 7
click at [55, 107] on link "Tasks" at bounding box center [57, 106] width 16 height 7
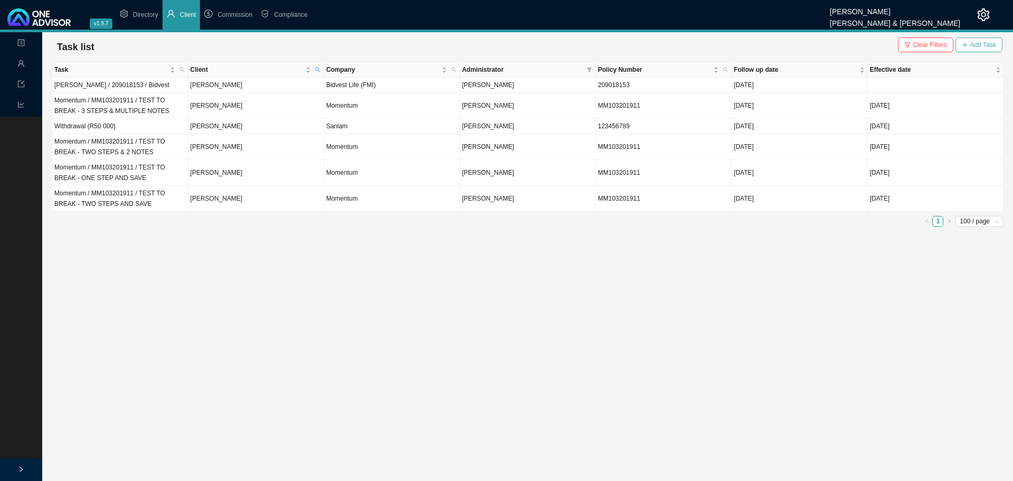
click at [982, 44] on span "Add Task" at bounding box center [983, 45] width 26 height 11
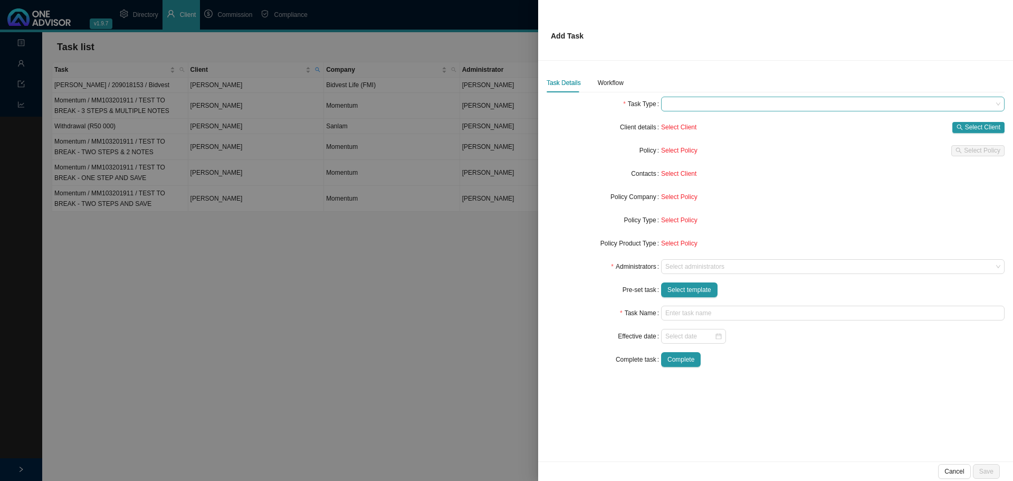
click at [692, 104] on span at bounding box center [832, 104] width 335 height 14
click at [691, 135] on div "New business proposal" at bounding box center [833, 137] width 327 height 11
click at [981, 124] on span "Select Client" at bounding box center [982, 127] width 35 height 11
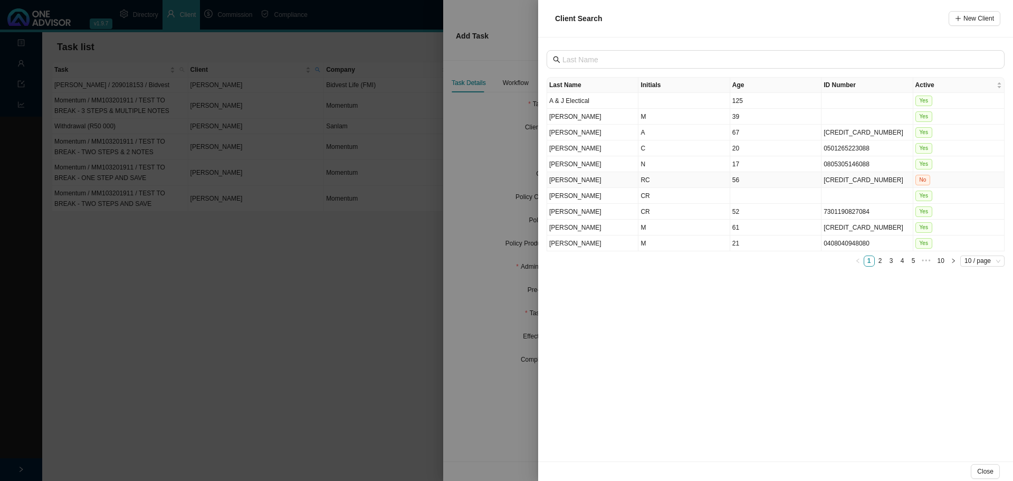
click at [658, 177] on td "RC" at bounding box center [683, 180] width 91 height 16
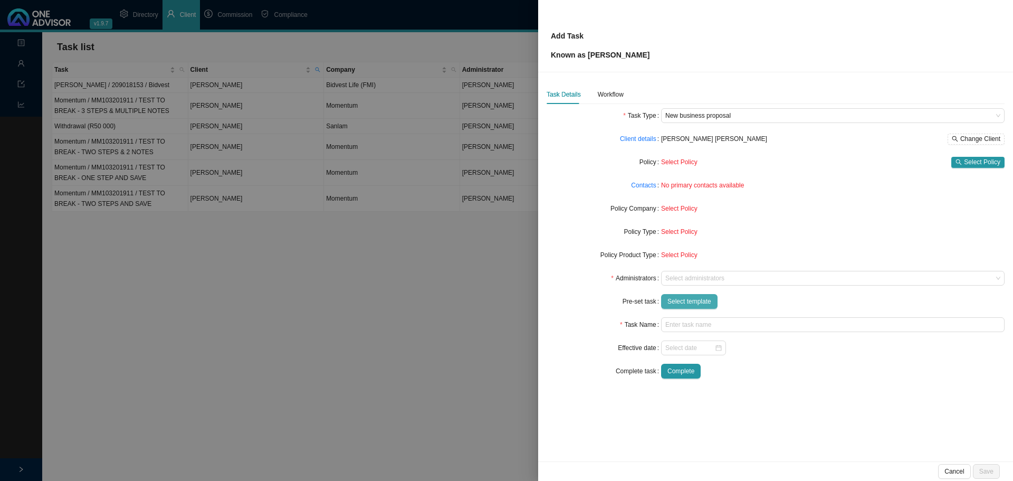
click at [695, 299] on span "Select template" at bounding box center [689, 301] width 44 height 11
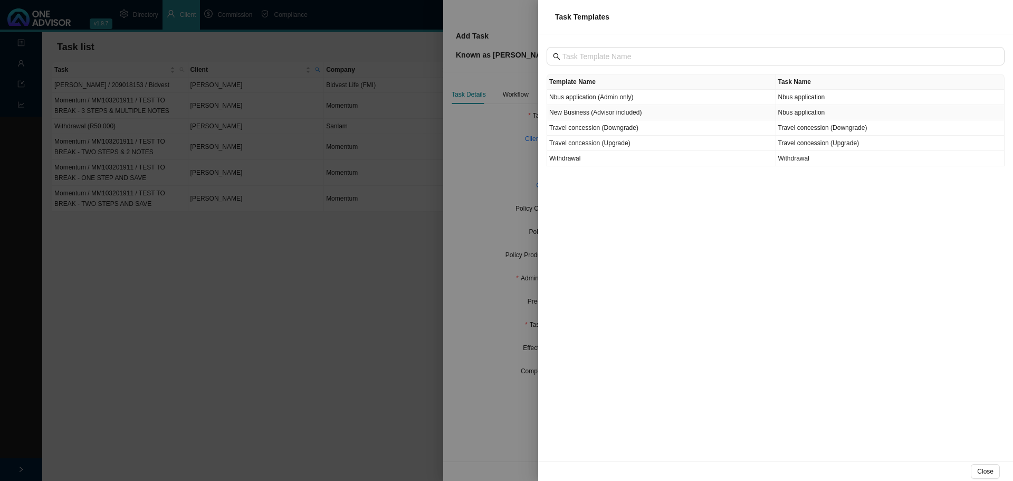
click at [665, 109] on td "New Business (Advisor included)" at bounding box center [661, 112] width 229 height 15
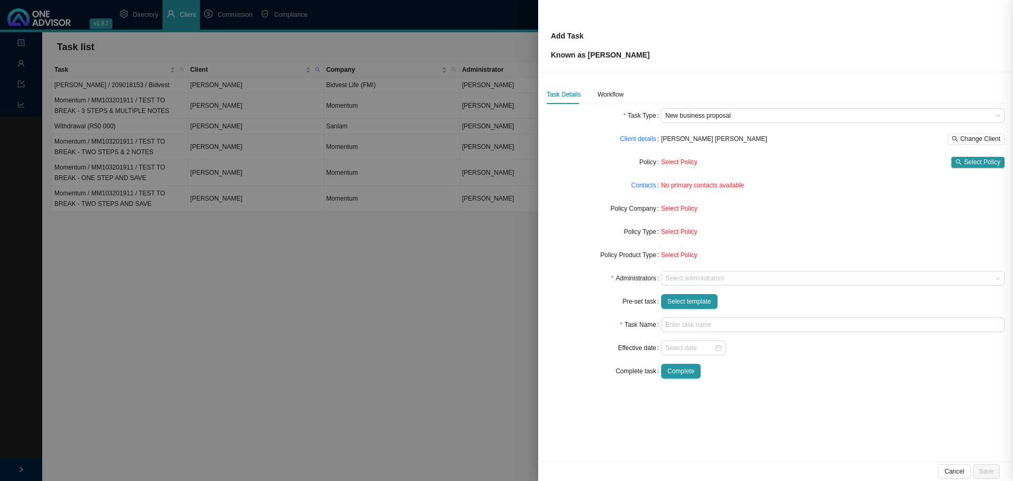
type input "Nbus application"
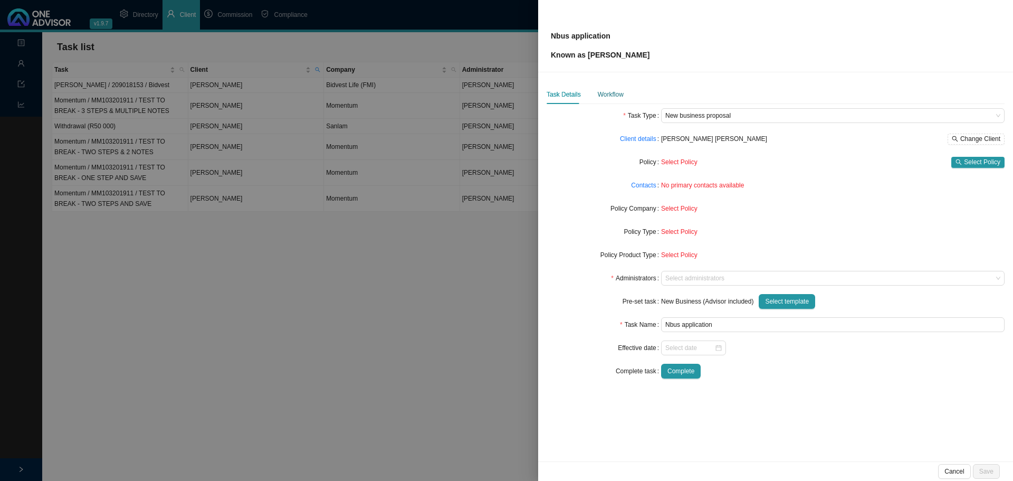
click at [612, 92] on div "Workflow" at bounding box center [611, 94] width 26 height 11
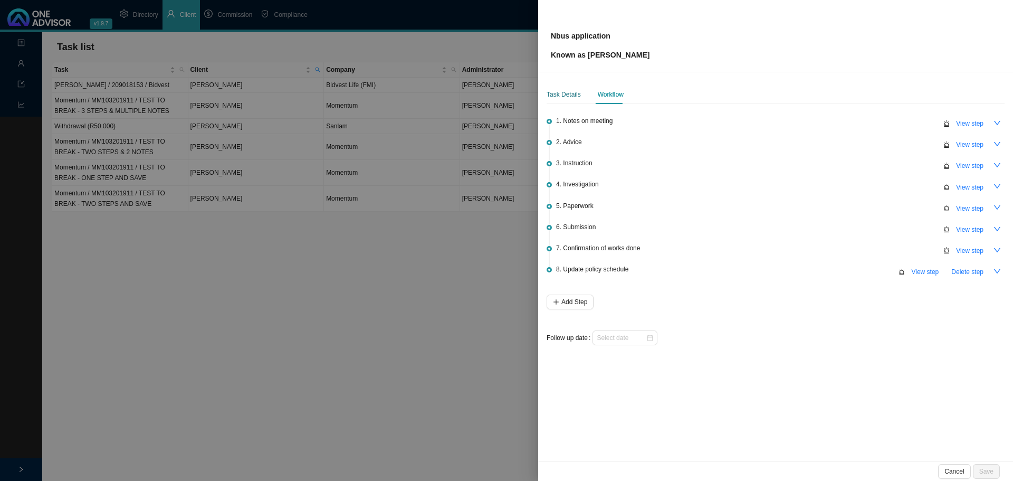
click at [565, 92] on div "Task Details" at bounding box center [564, 94] width 34 height 11
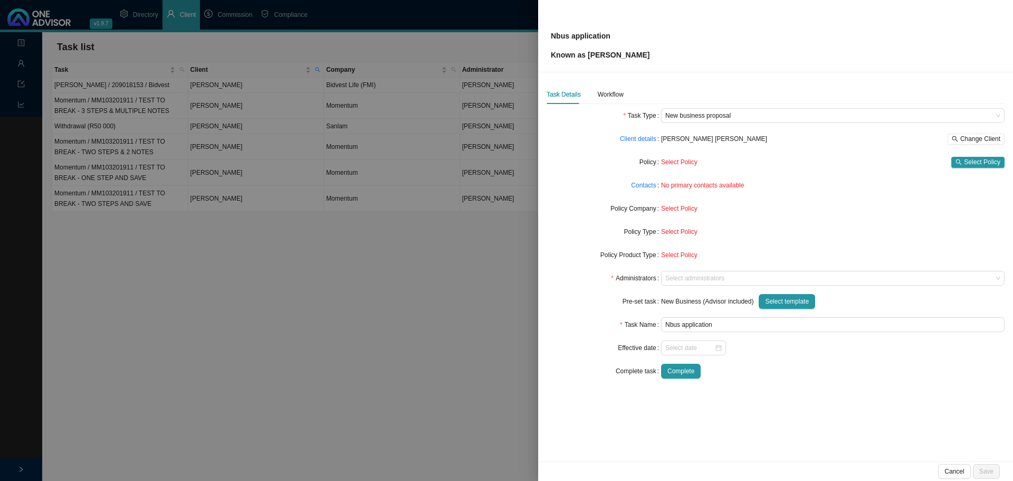
click at [283, 277] on div at bounding box center [506, 240] width 1013 height 481
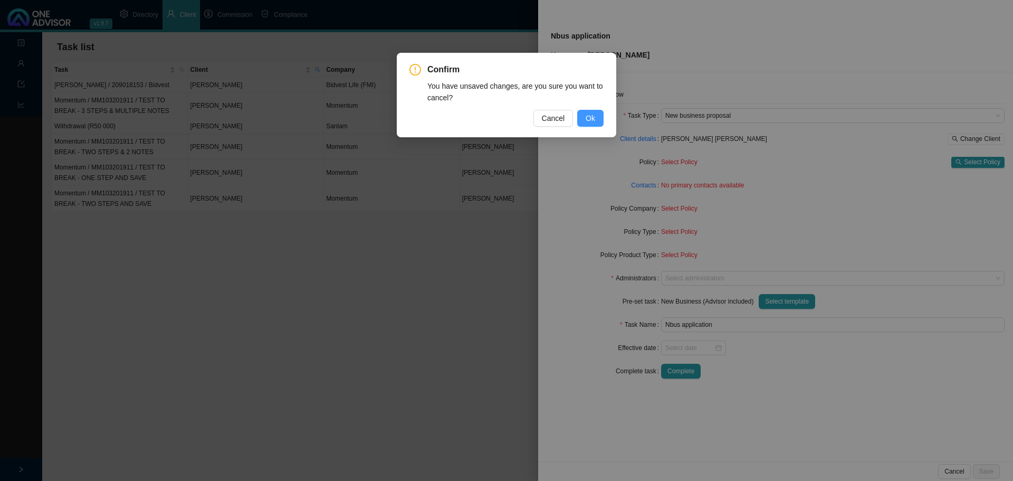
click at [596, 118] on button "Ok" at bounding box center [590, 118] width 26 height 17
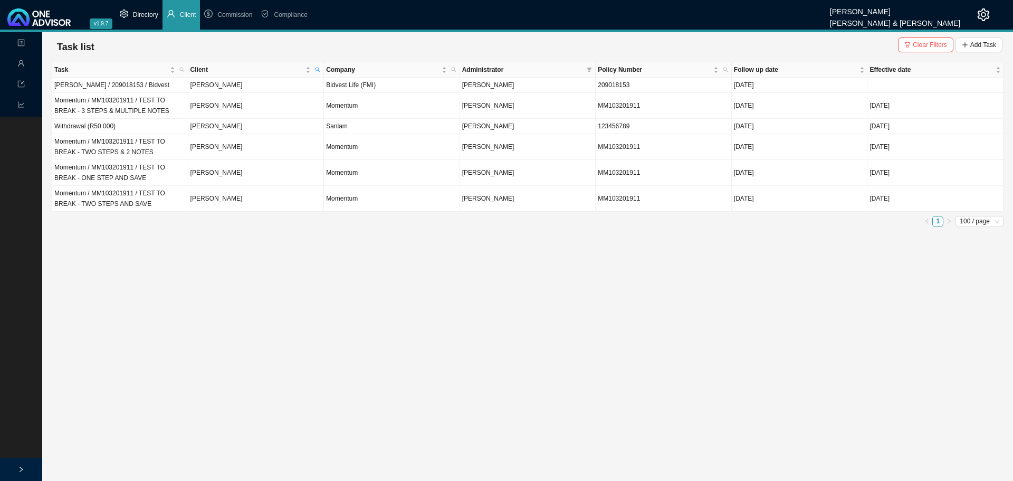
click at [144, 13] on span "Directory" at bounding box center [145, 14] width 25 height 7
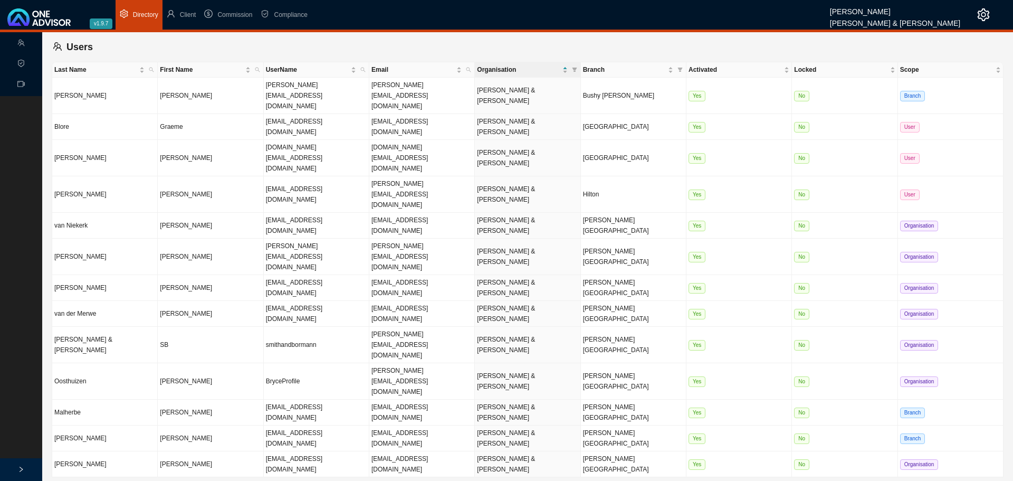
click at [985, 12] on icon "setting" at bounding box center [983, 14] width 13 height 13
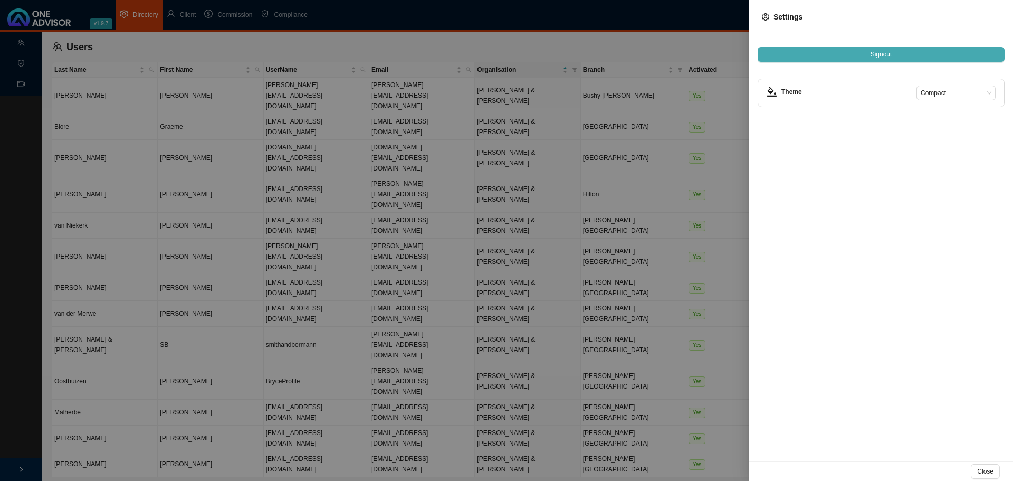
click at [888, 55] on span "Signout" at bounding box center [882, 54] width 22 height 11
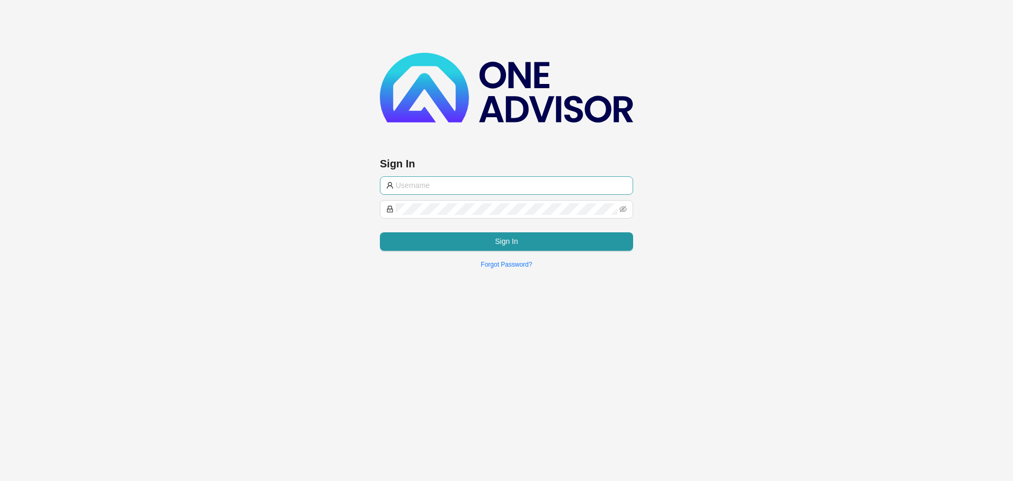
click at [447, 189] on input "text" at bounding box center [511, 185] width 231 height 12
type input "support@purpleplum"
click at [483, 241] on button "Sign In" at bounding box center [506, 241] width 253 height 18
